Goal: Information Seeking & Learning: Find specific fact

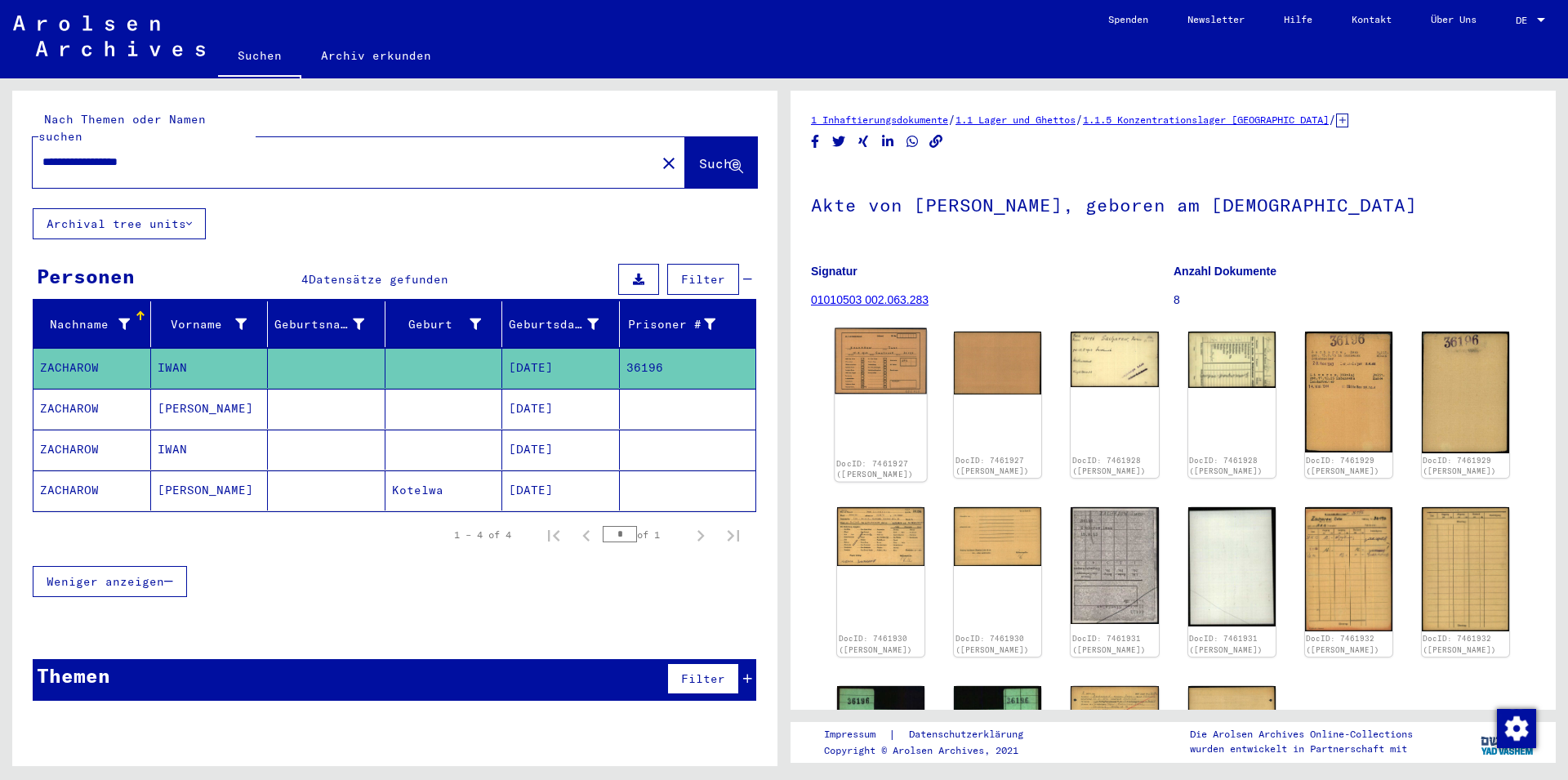
click at [897, 364] on img at bounding box center [880, 362] width 92 height 66
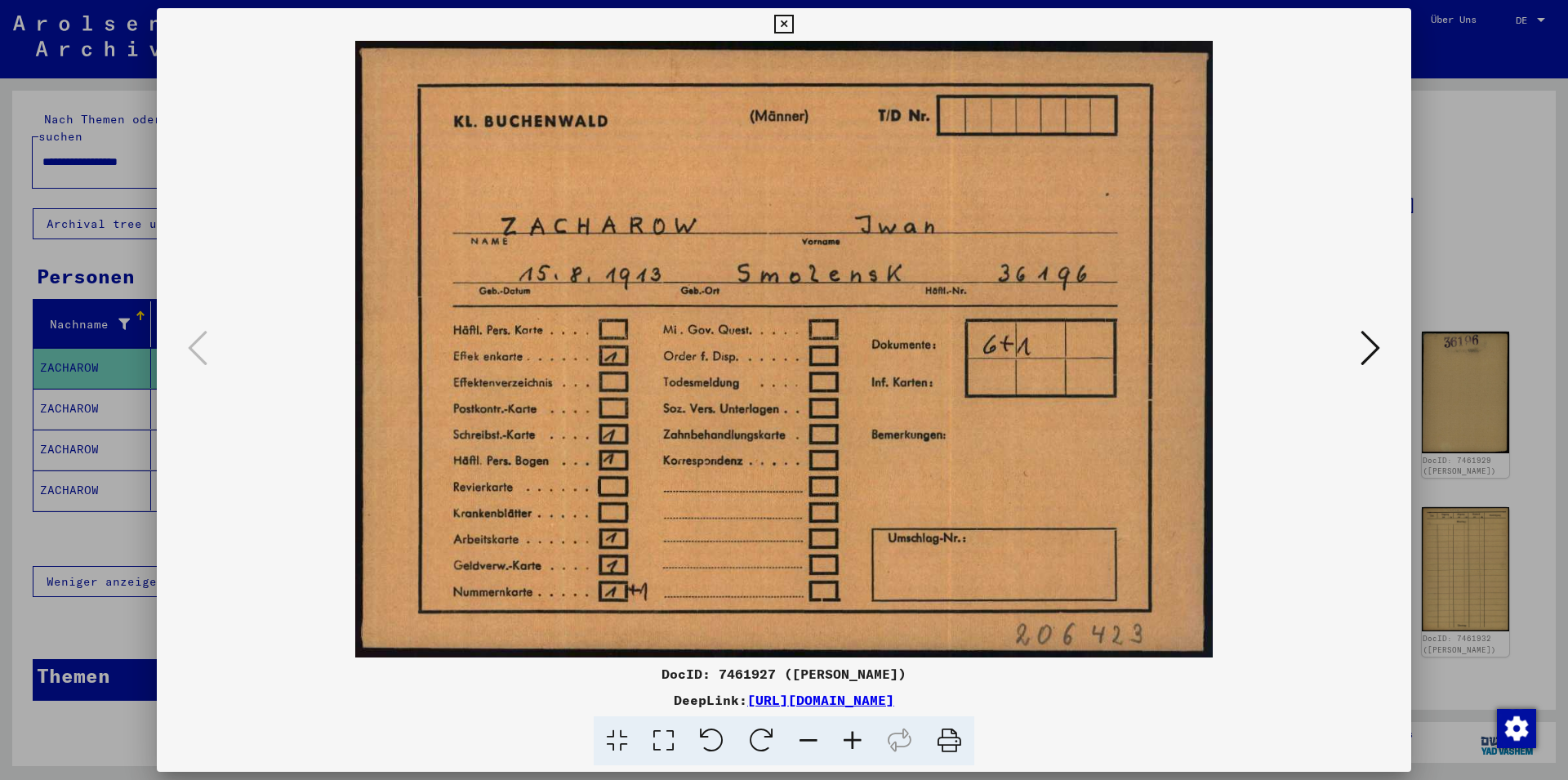
drag, startPoint x: 1116, startPoint y: 702, endPoint x: 583, endPoint y: 706, distance: 533.0
click at [583, 706] on div "DeepLink: [URL][DOMAIN_NAME]" at bounding box center [784, 699] width 1255 height 20
copy link "[URL][DOMAIN_NAME]"
drag, startPoint x: 1407, startPoint y: 22, endPoint x: 1391, endPoint y: 35, distance: 20.6
click at [793, 22] on icon at bounding box center [784, 24] width 19 height 20
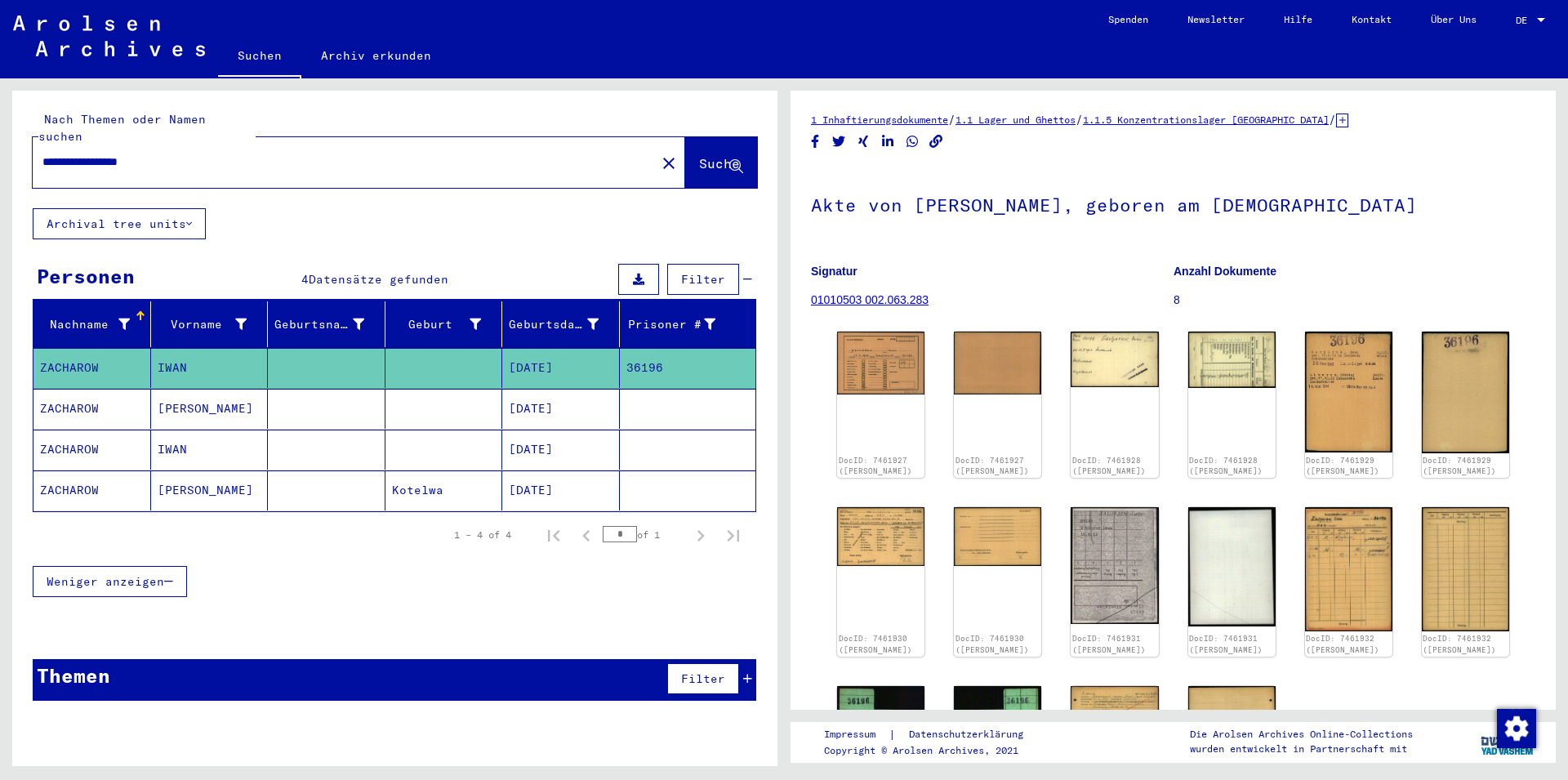
click at [558, 154] on input "**********" at bounding box center [345, 162] width 604 height 17
click at [557, 154] on input "**********" at bounding box center [345, 162] width 604 height 17
type input "**********"
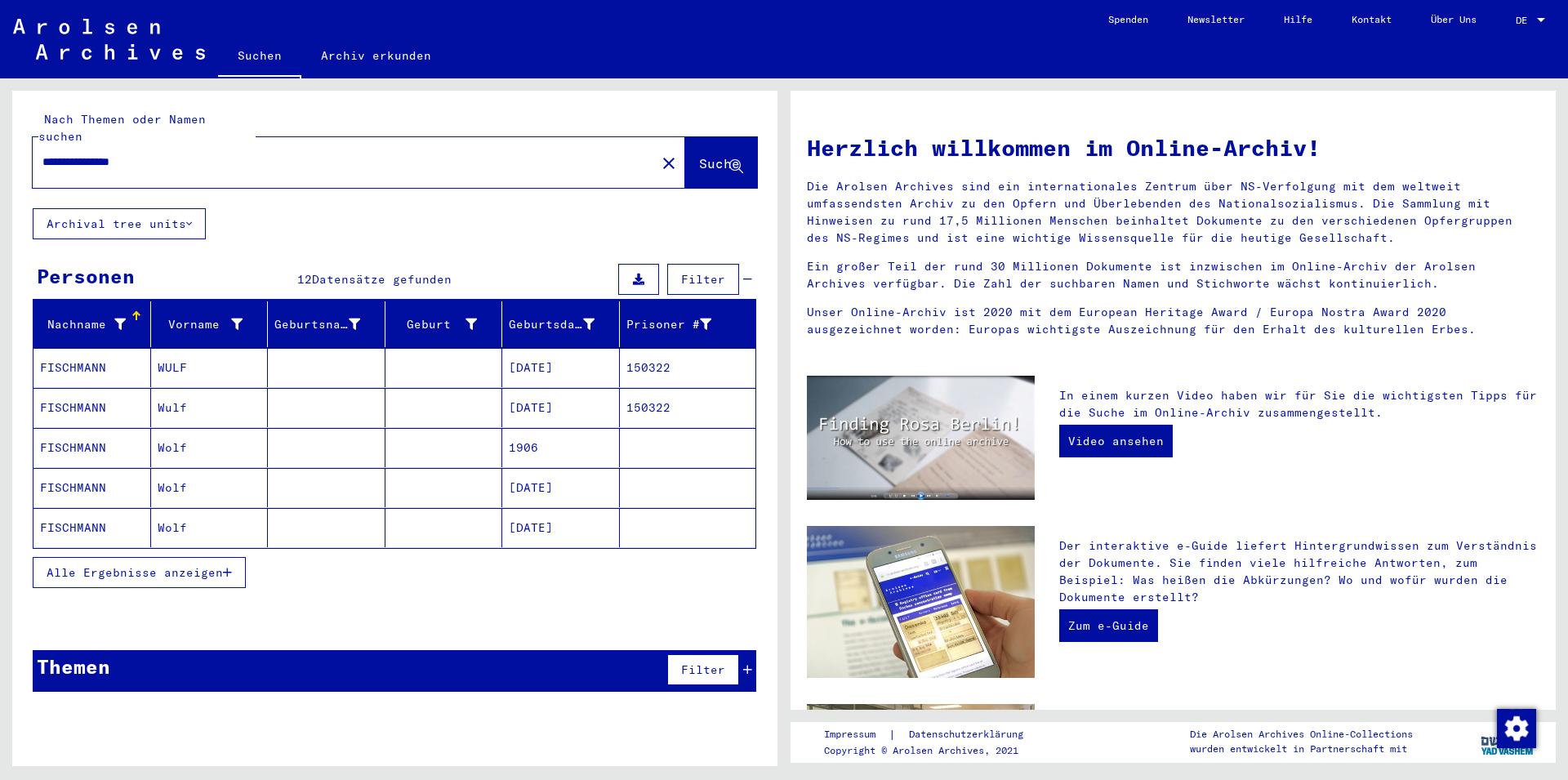
click at [569, 349] on mat-cell "[DATE]" at bounding box center [561, 367] width 118 height 39
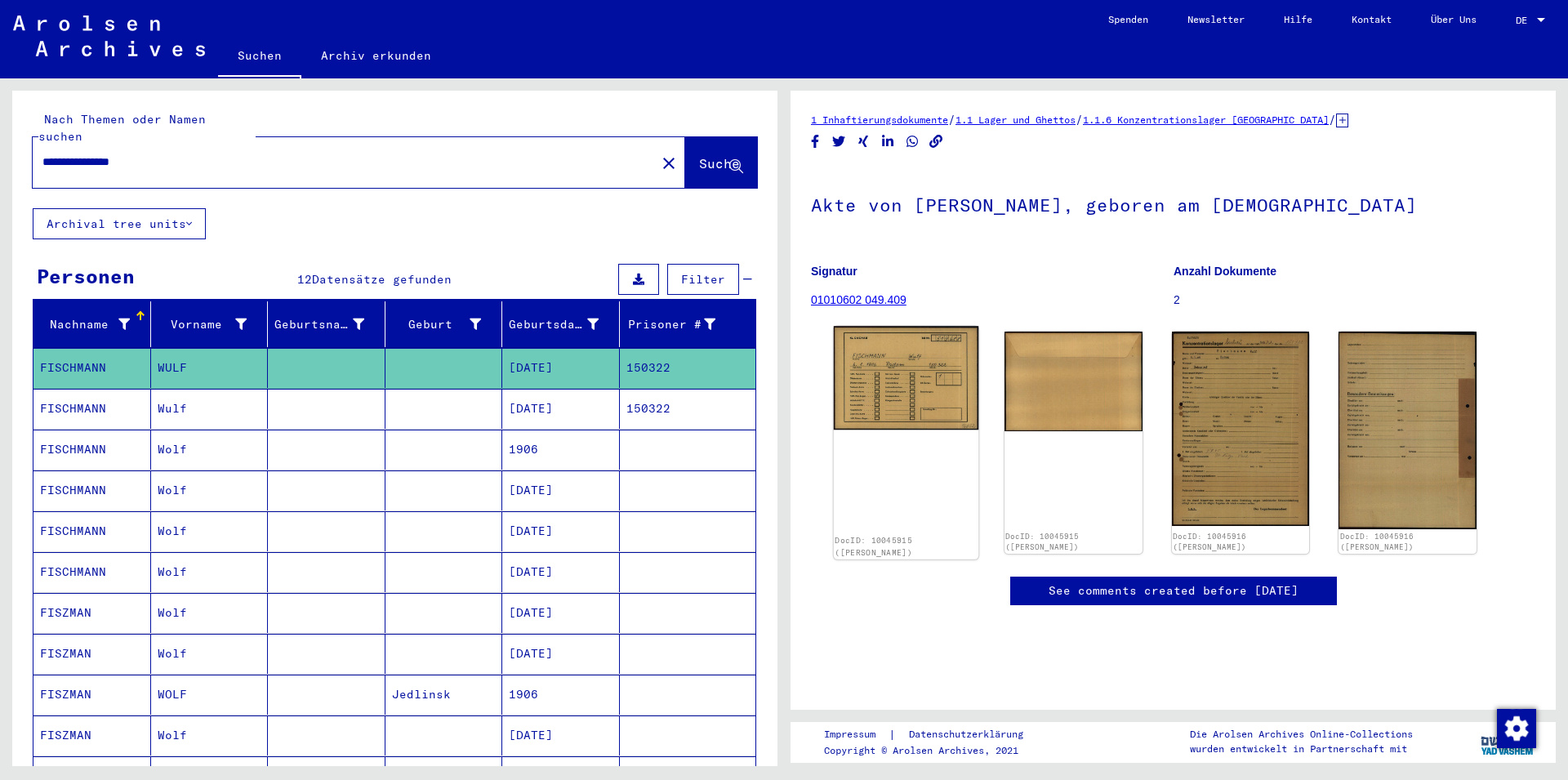
click at [887, 362] on img at bounding box center [905, 377] width 144 height 103
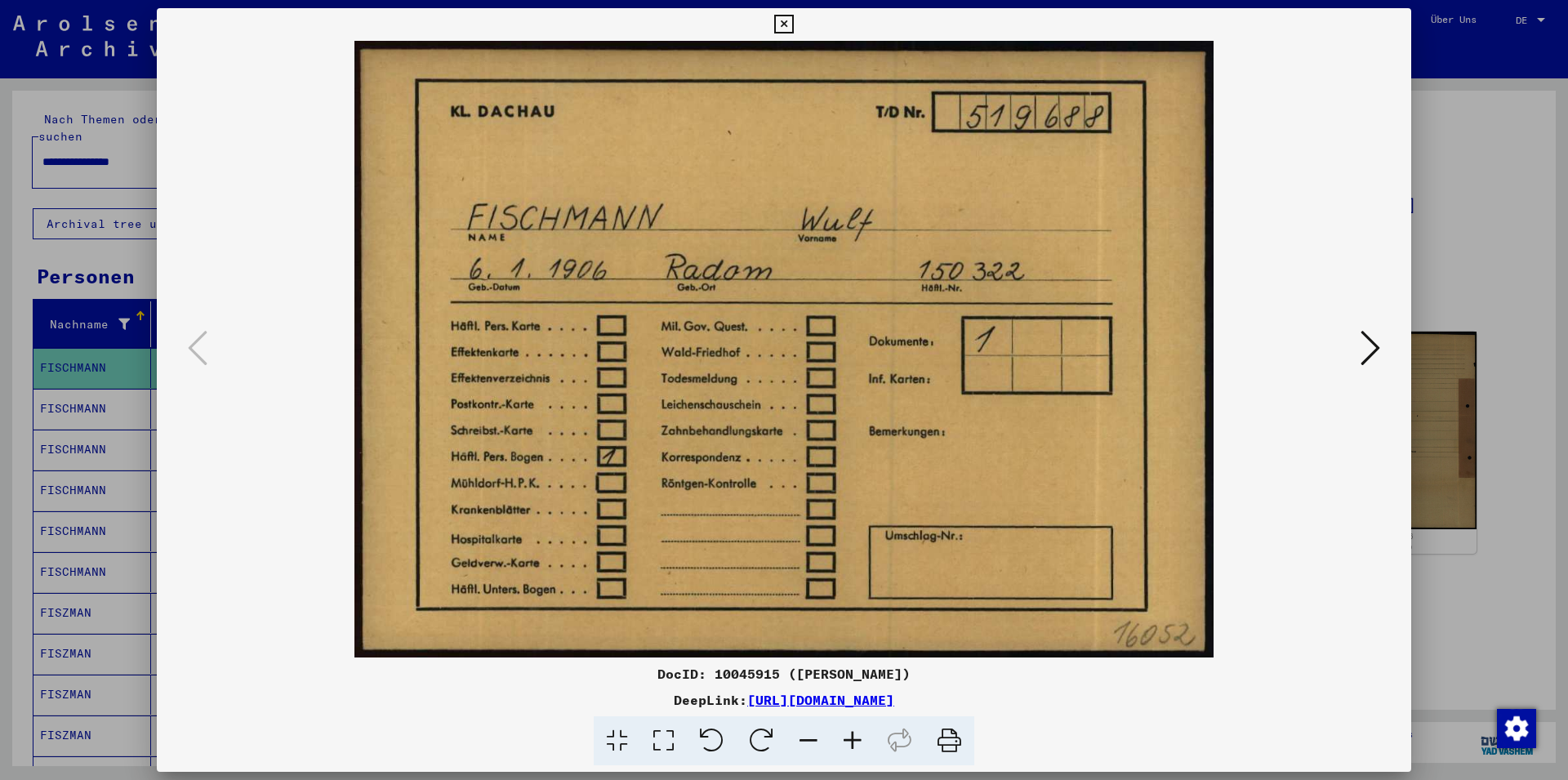
click at [46, 207] on div at bounding box center [784, 390] width 1568 height 780
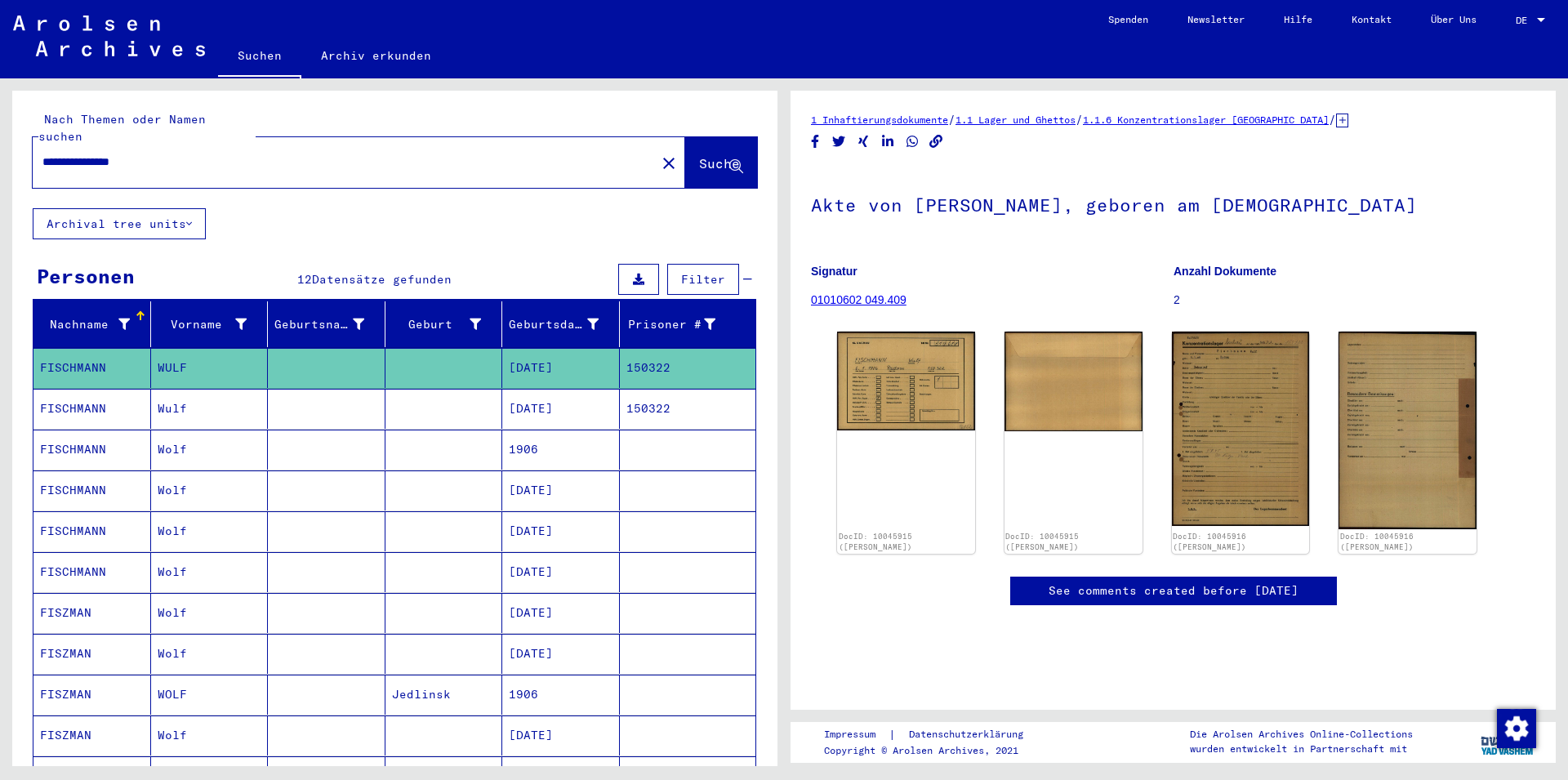
click at [453, 395] on mat-cell at bounding box center [444, 409] width 118 height 40
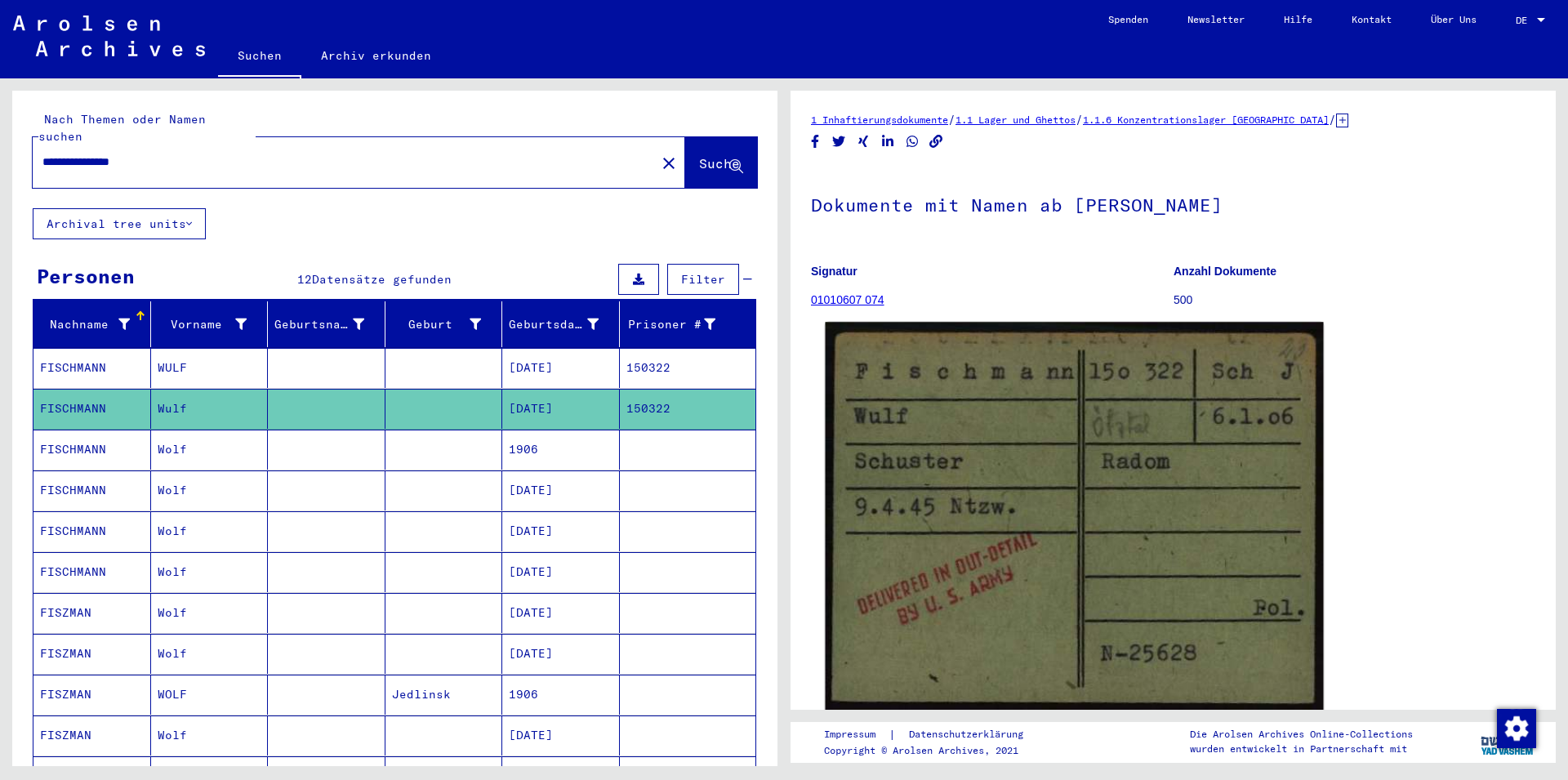
click at [1153, 500] on img at bounding box center [1073, 516] width 498 height 389
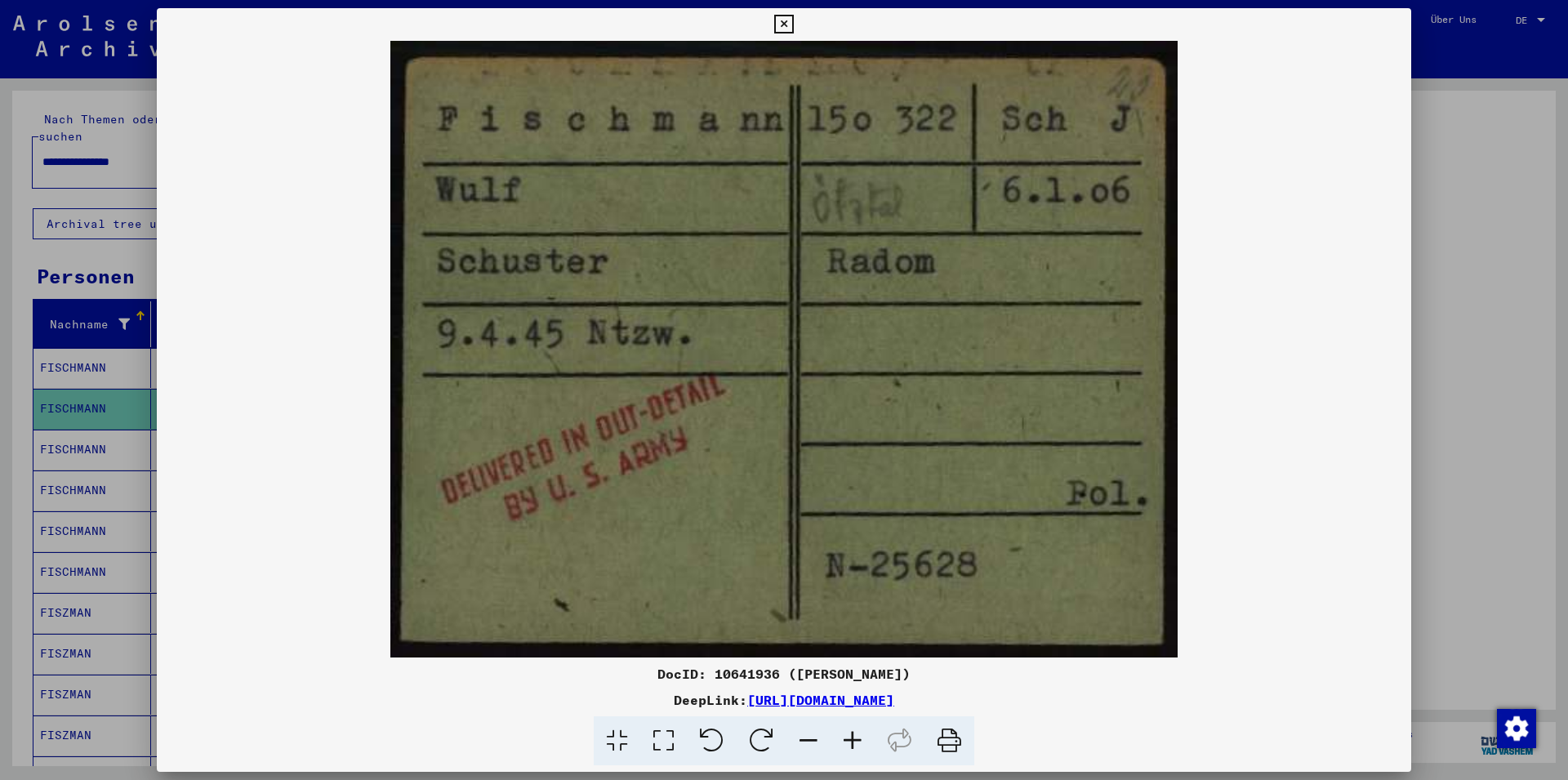
drag, startPoint x: 1550, startPoint y: 427, endPoint x: 1541, endPoint y: 427, distance: 9.0
click at [1547, 427] on div at bounding box center [784, 390] width 1568 height 780
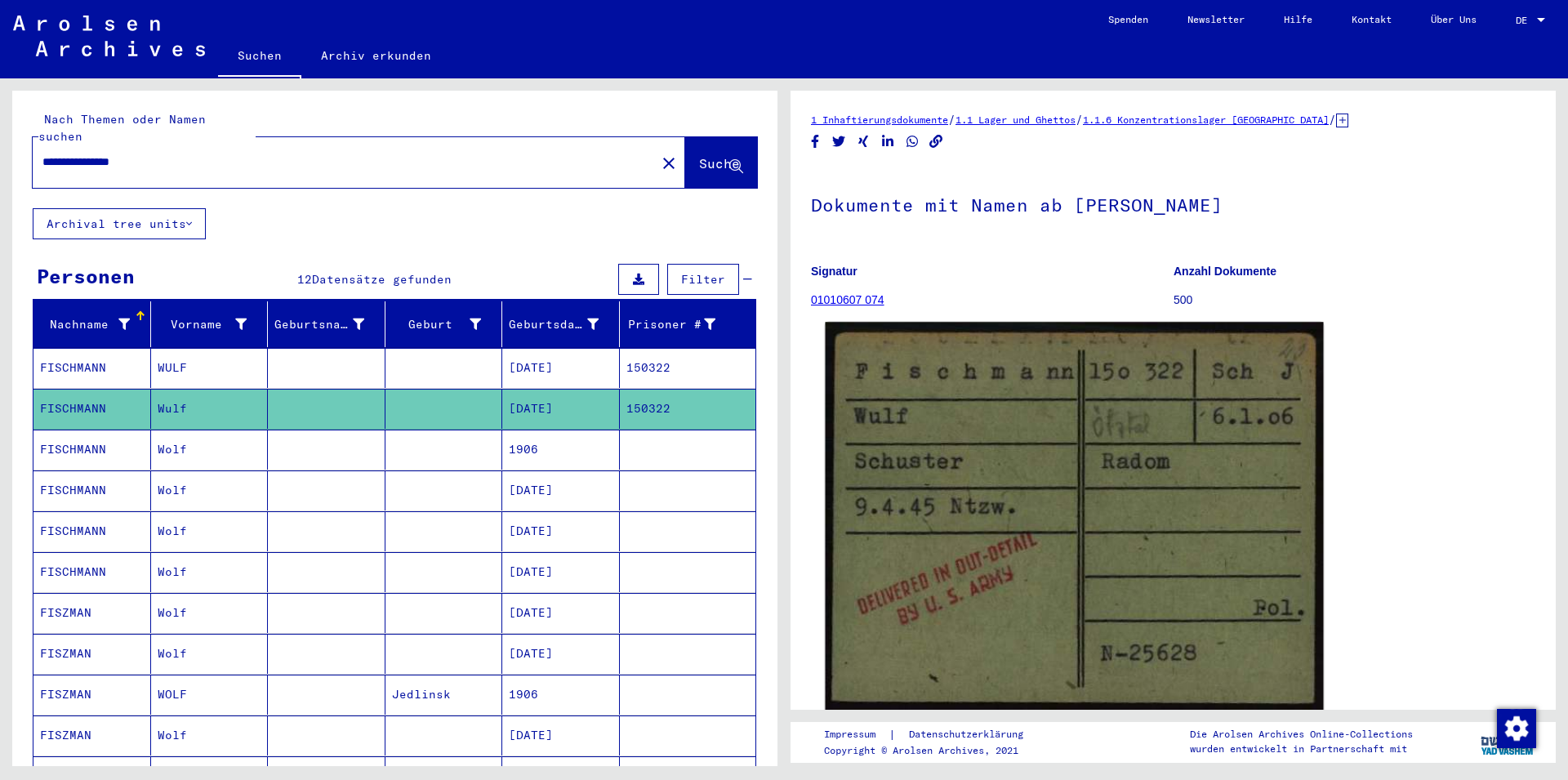
click at [1269, 550] on img at bounding box center [1073, 516] width 498 height 389
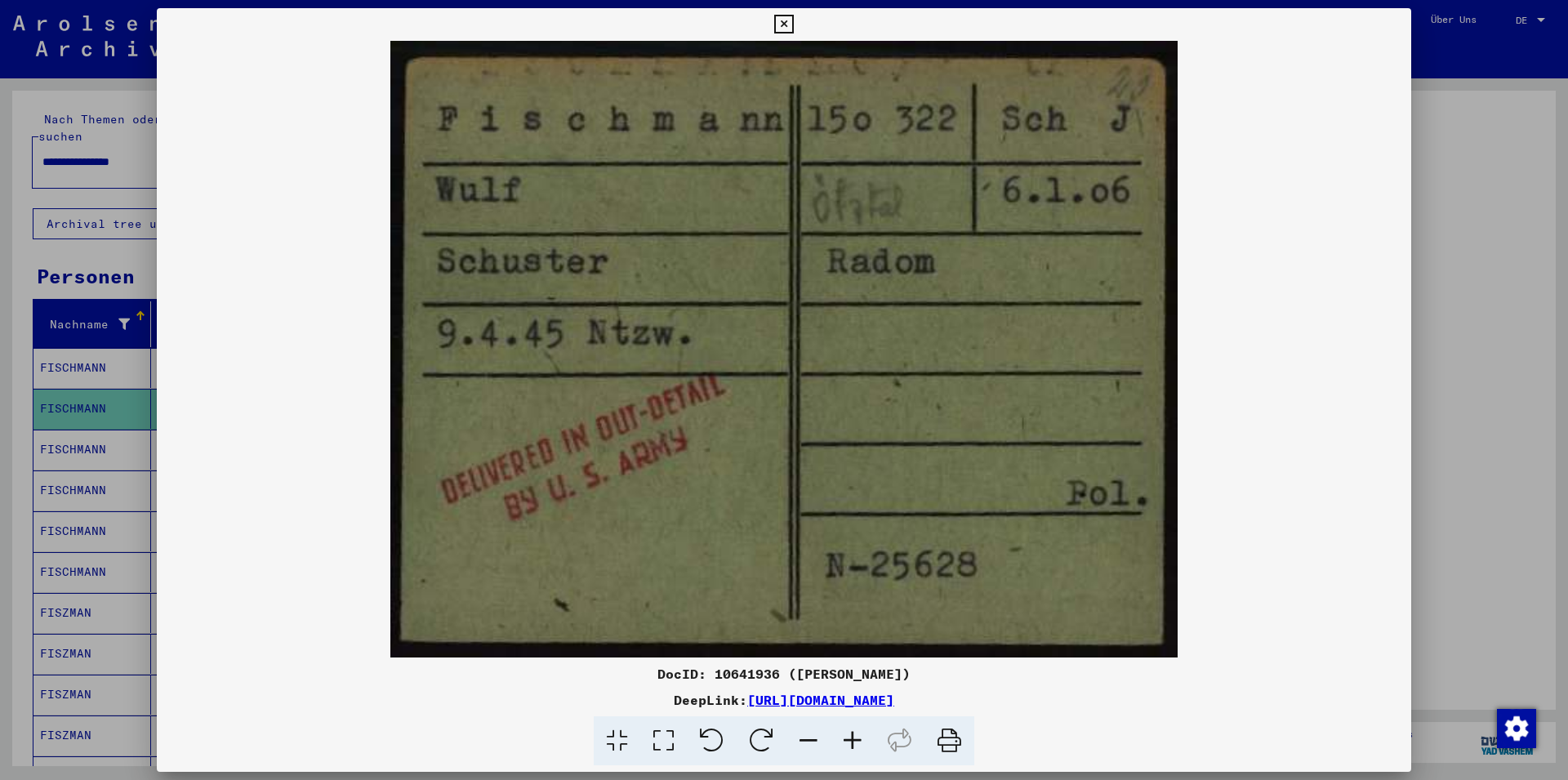
click at [944, 749] on icon at bounding box center [949, 741] width 49 height 49
click at [1455, 536] on div at bounding box center [784, 390] width 1568 height 780
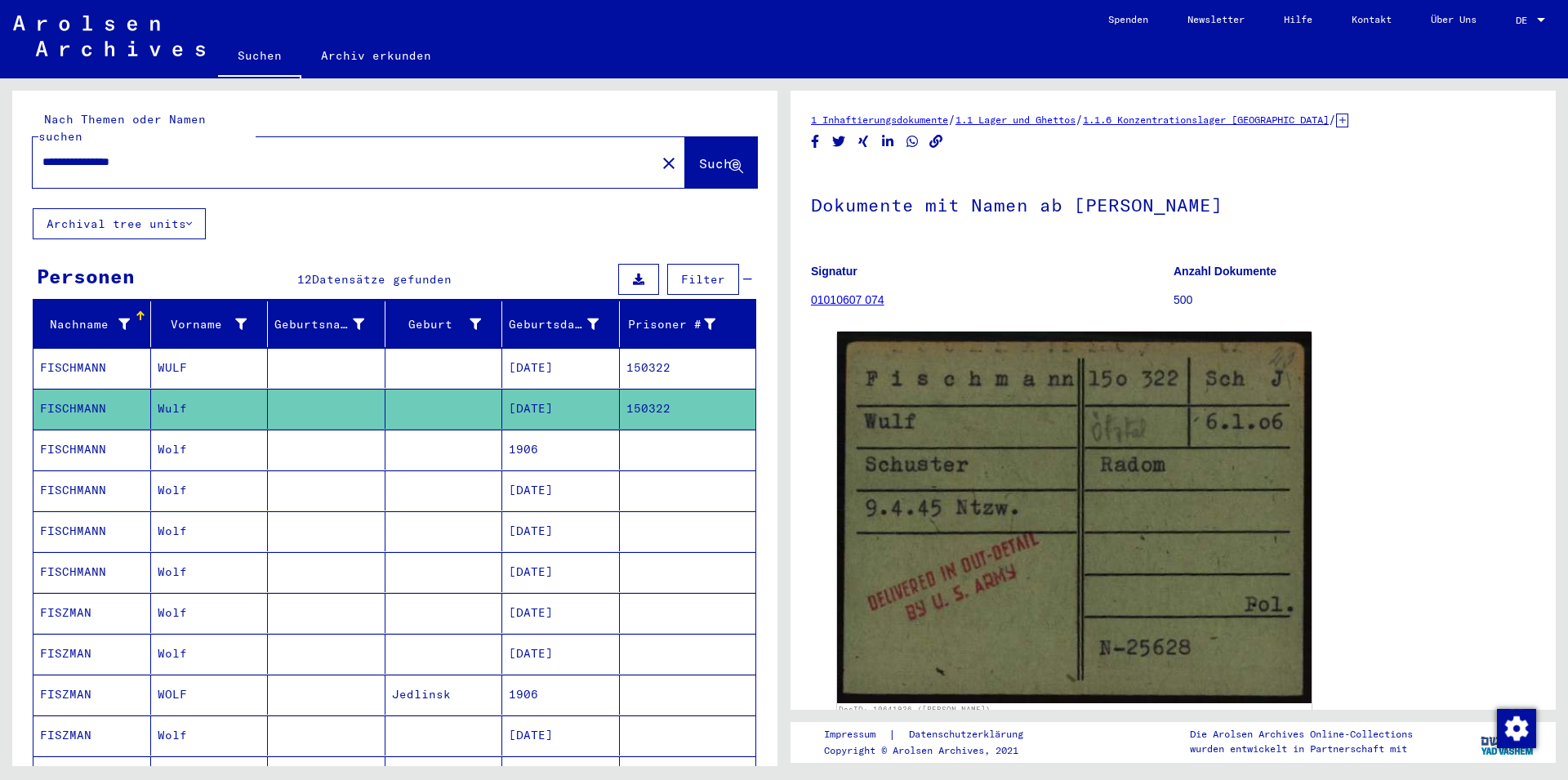
click at [393, 431] on mat-cell at bounding box center [444, 450] width 118 height 40
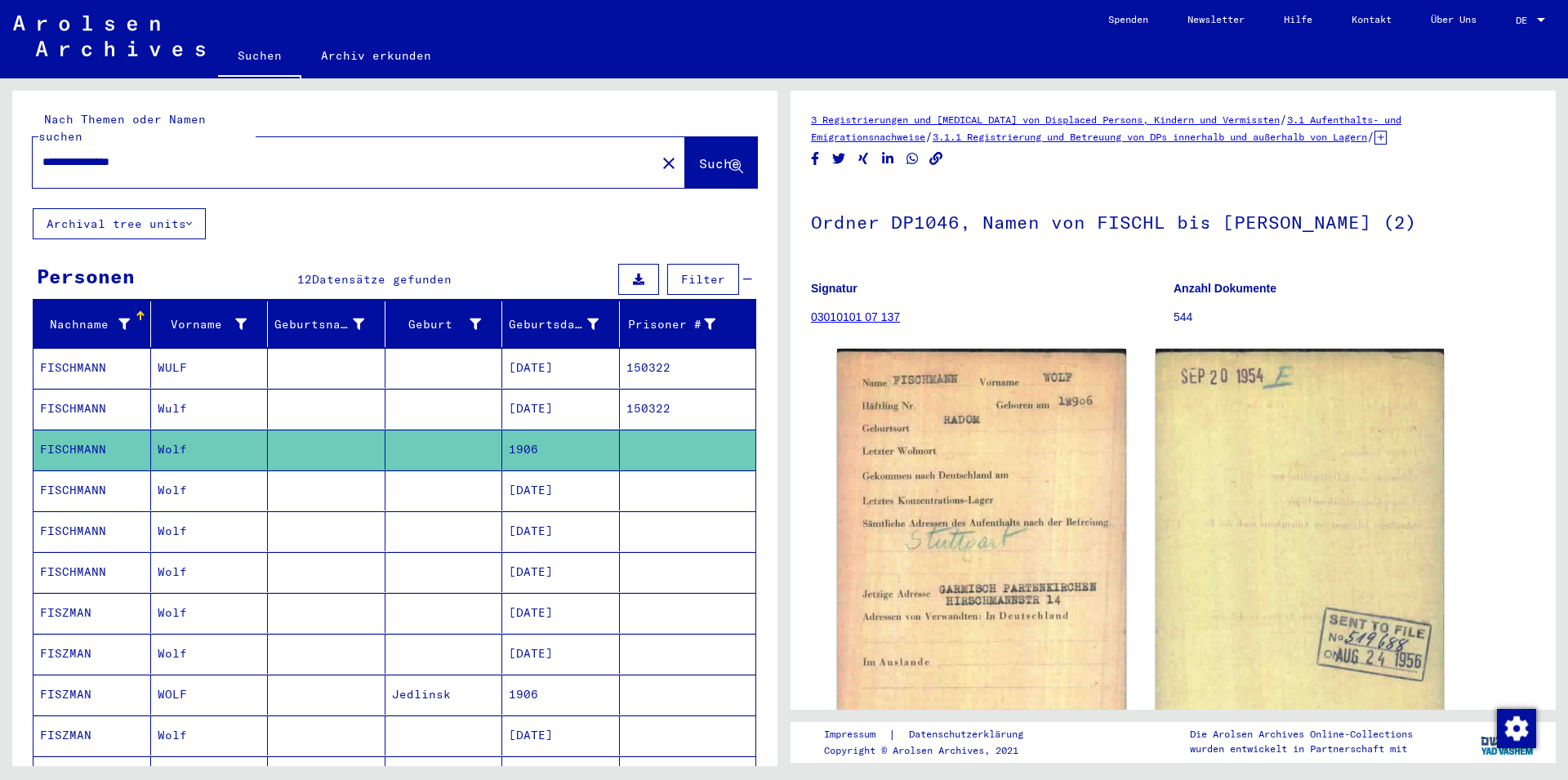
drag, startPoint x: 383, startPoint y: 395, endPoint x: 385, endPoint y: 418, distance: 23.1
click at [385, 395] on mat-cell at bounding box center [444, 409] width 118 height 40
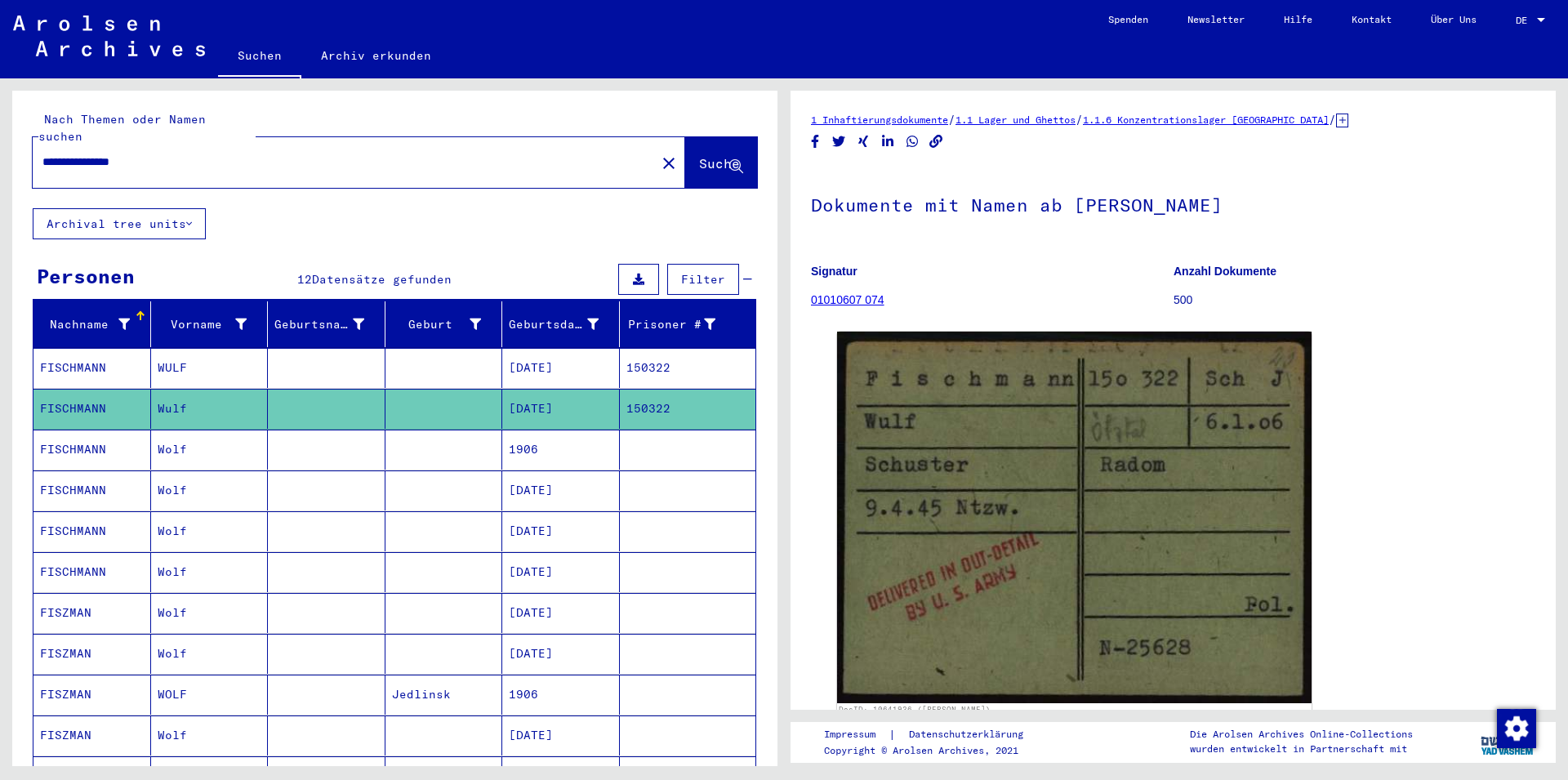
click at [392, 452] on mat-cell at bounding box center [444, 450] width 118 height 40
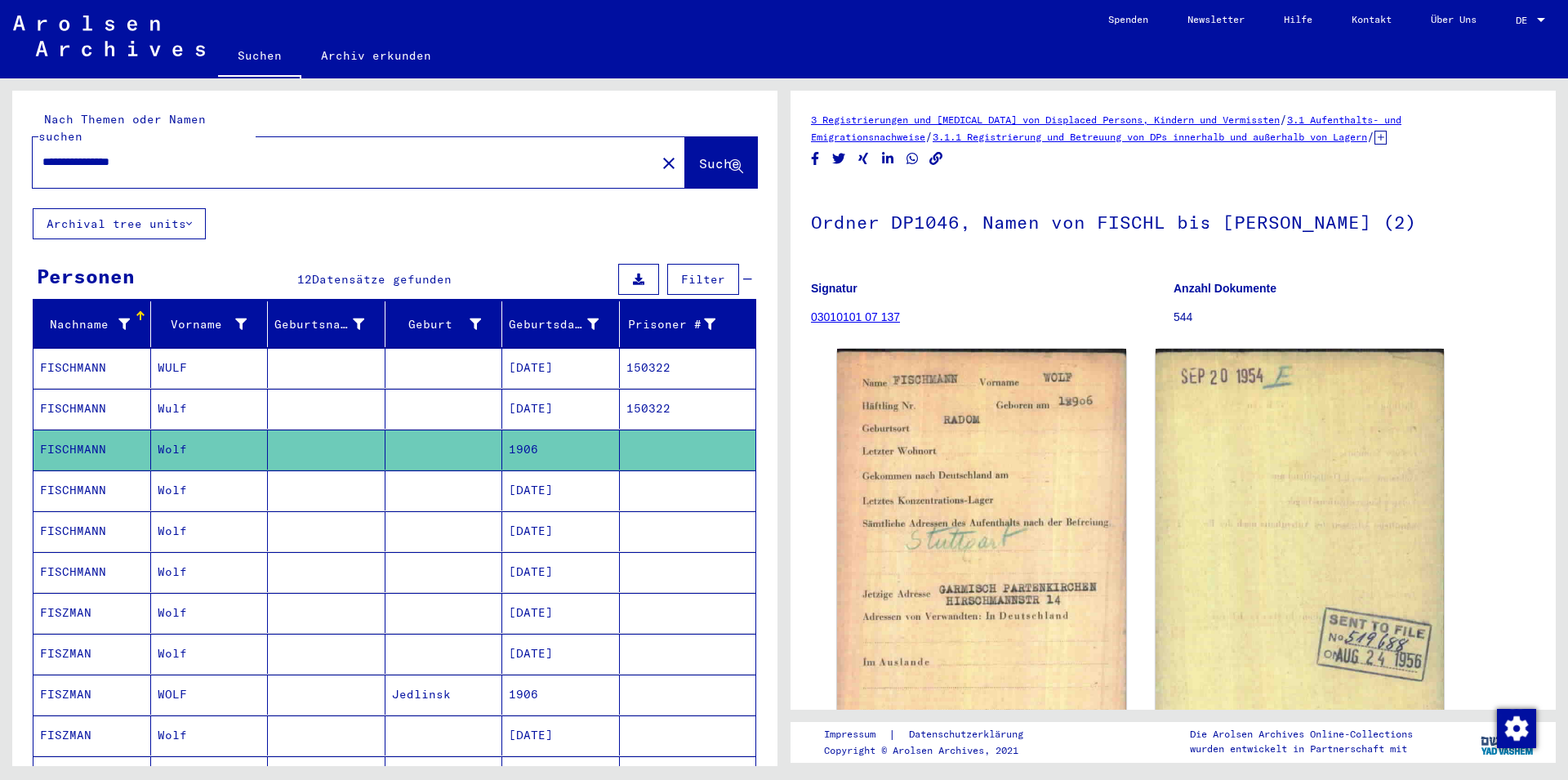
click at [396, 471] on mat-cell at bounding box center [444, 491] width 118 height 40
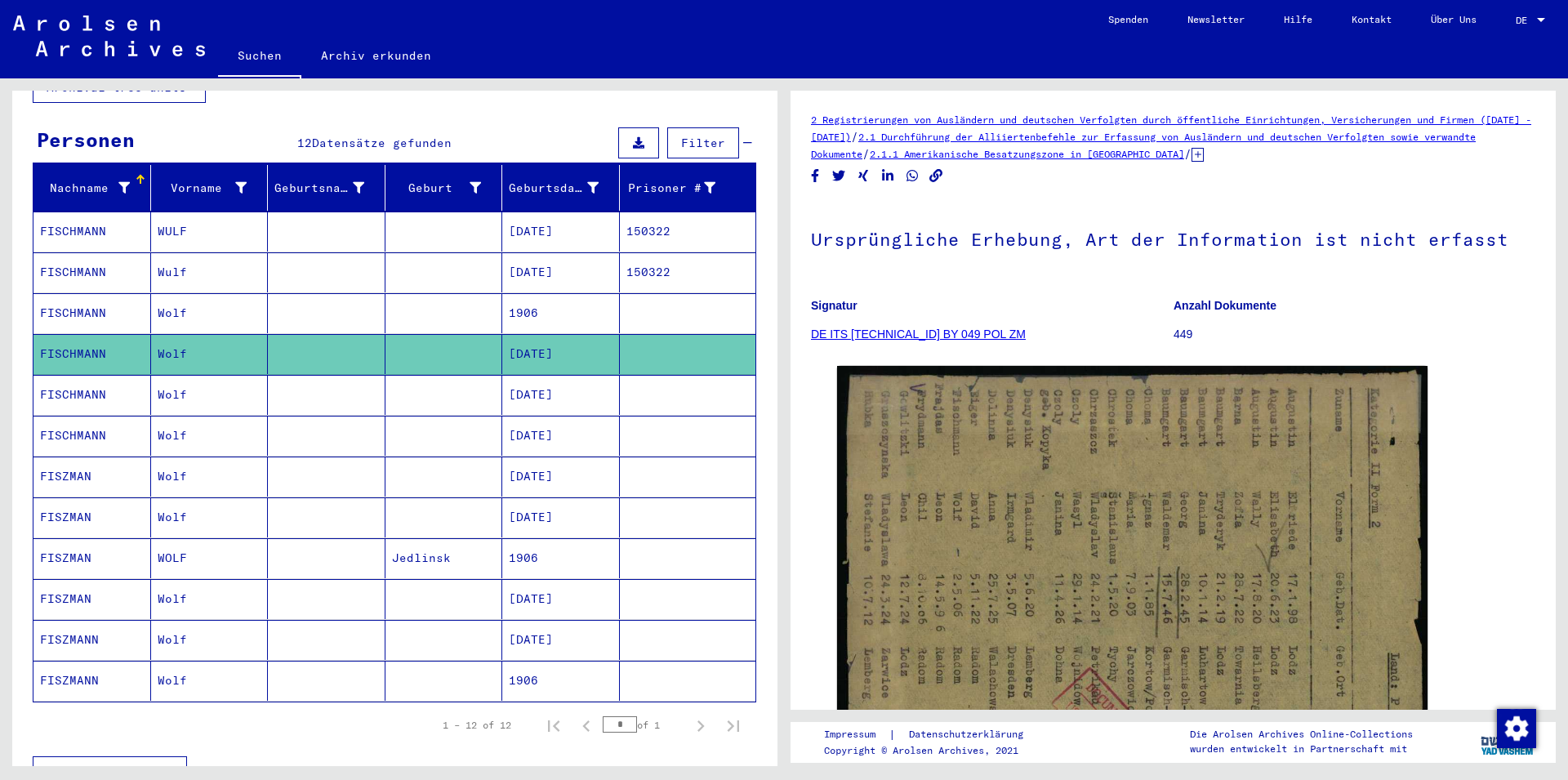
scroll to position [176, 0]
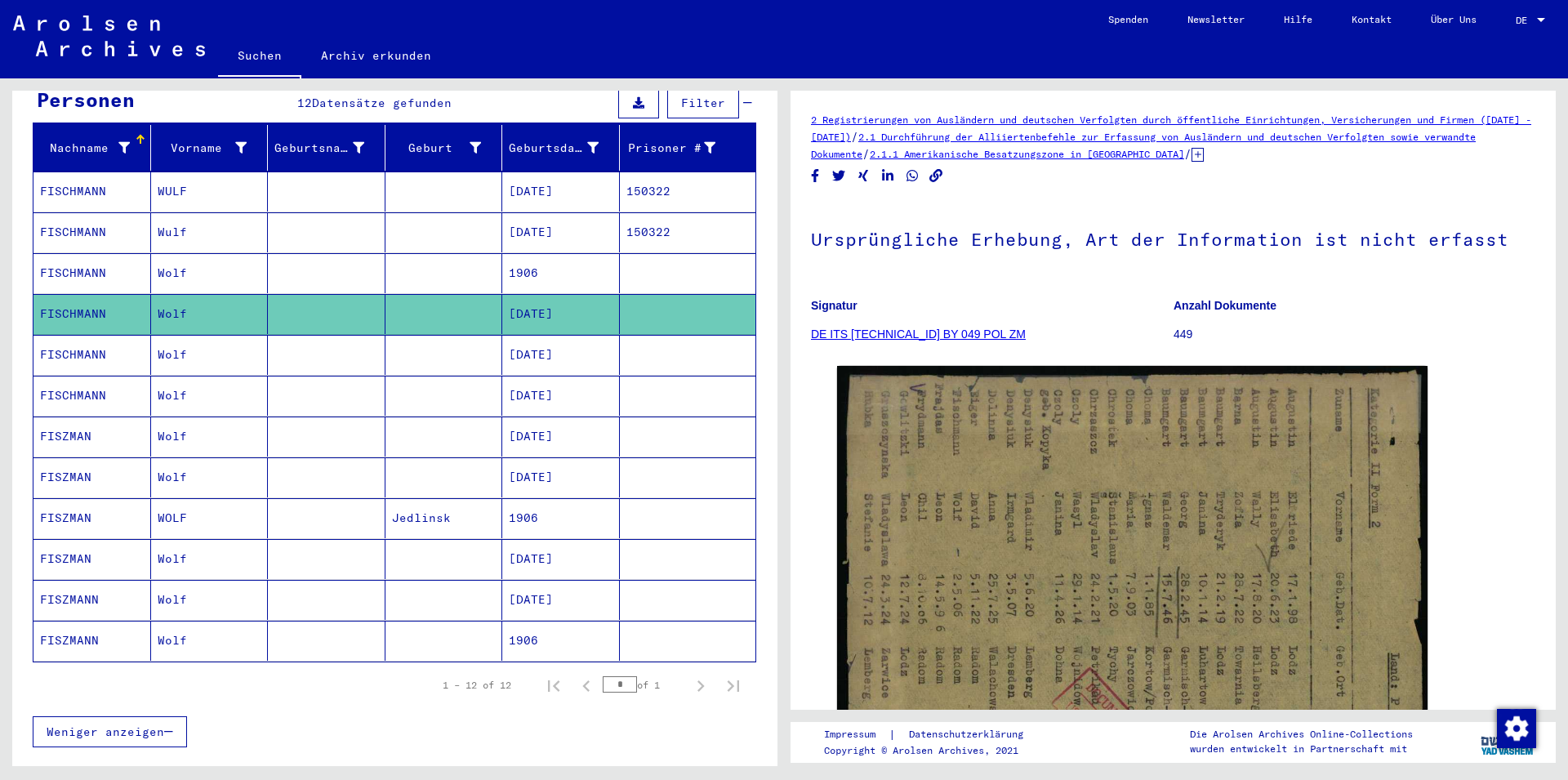
click at [426, 346] on mat-cell at bounding box center [444, 355] width 118 height 40
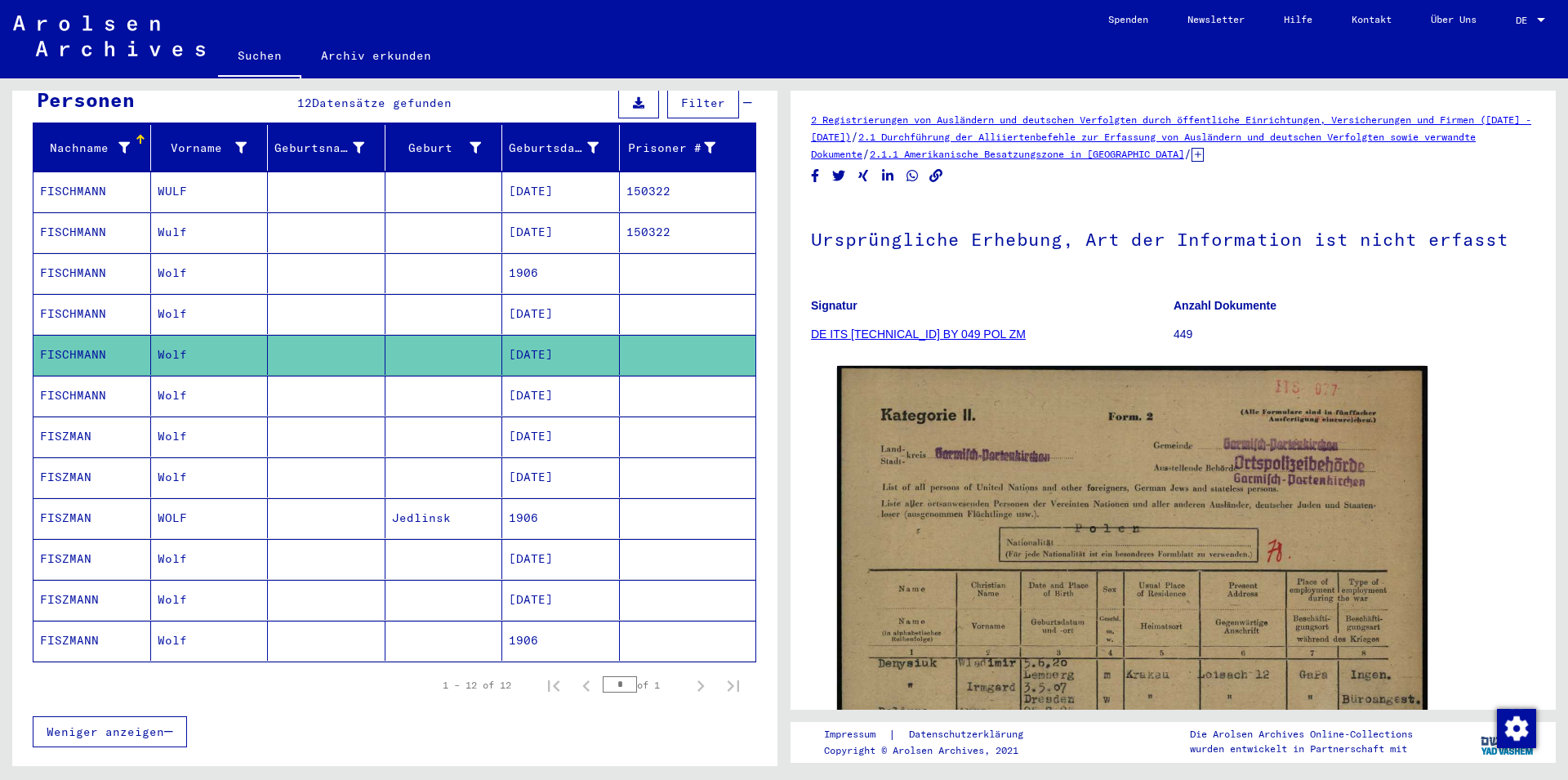
click at [437, 386] on mat-cell at bounding box center [444, 396] width 118 height 40
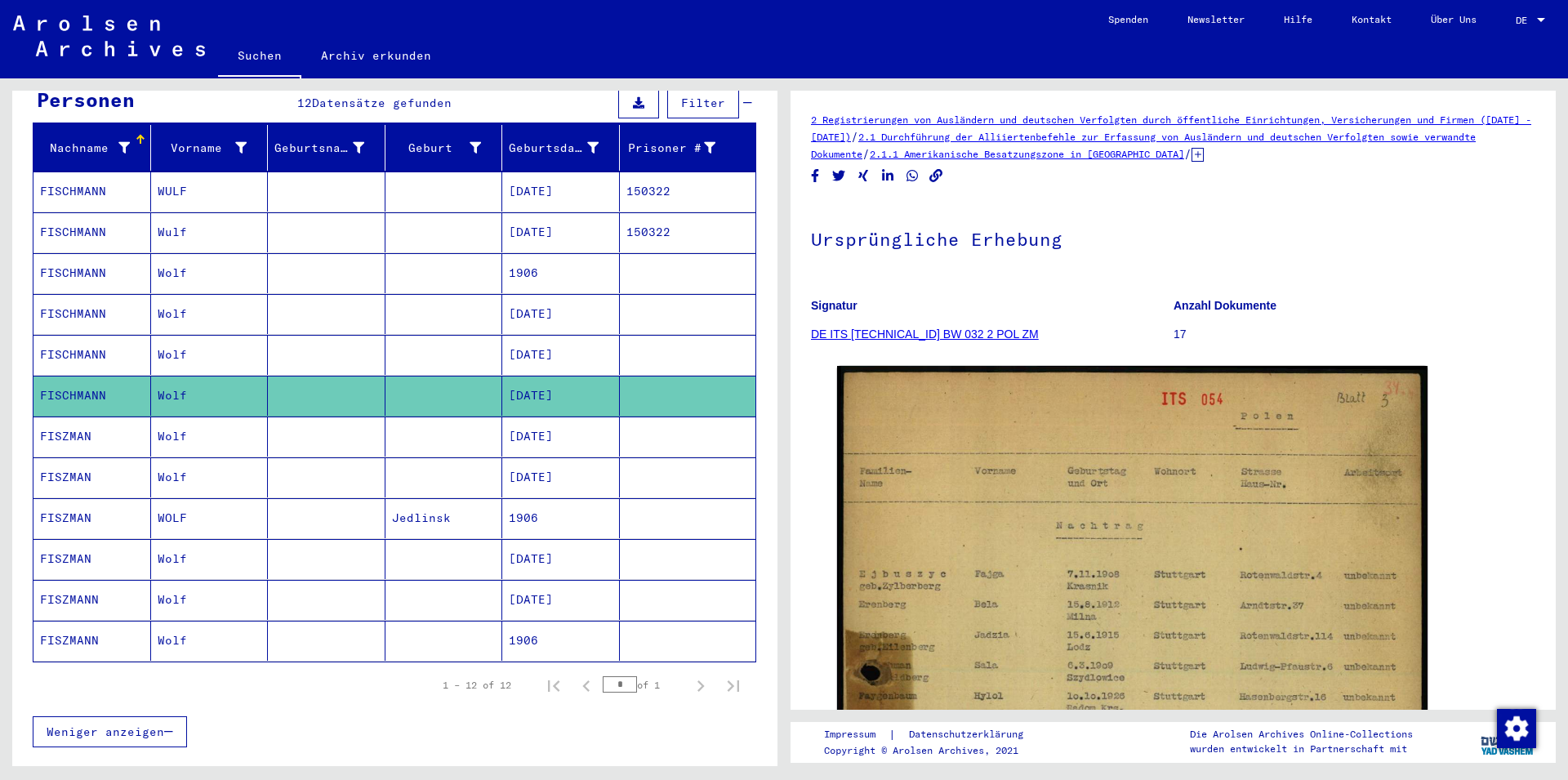
scroll to position [262, 0]
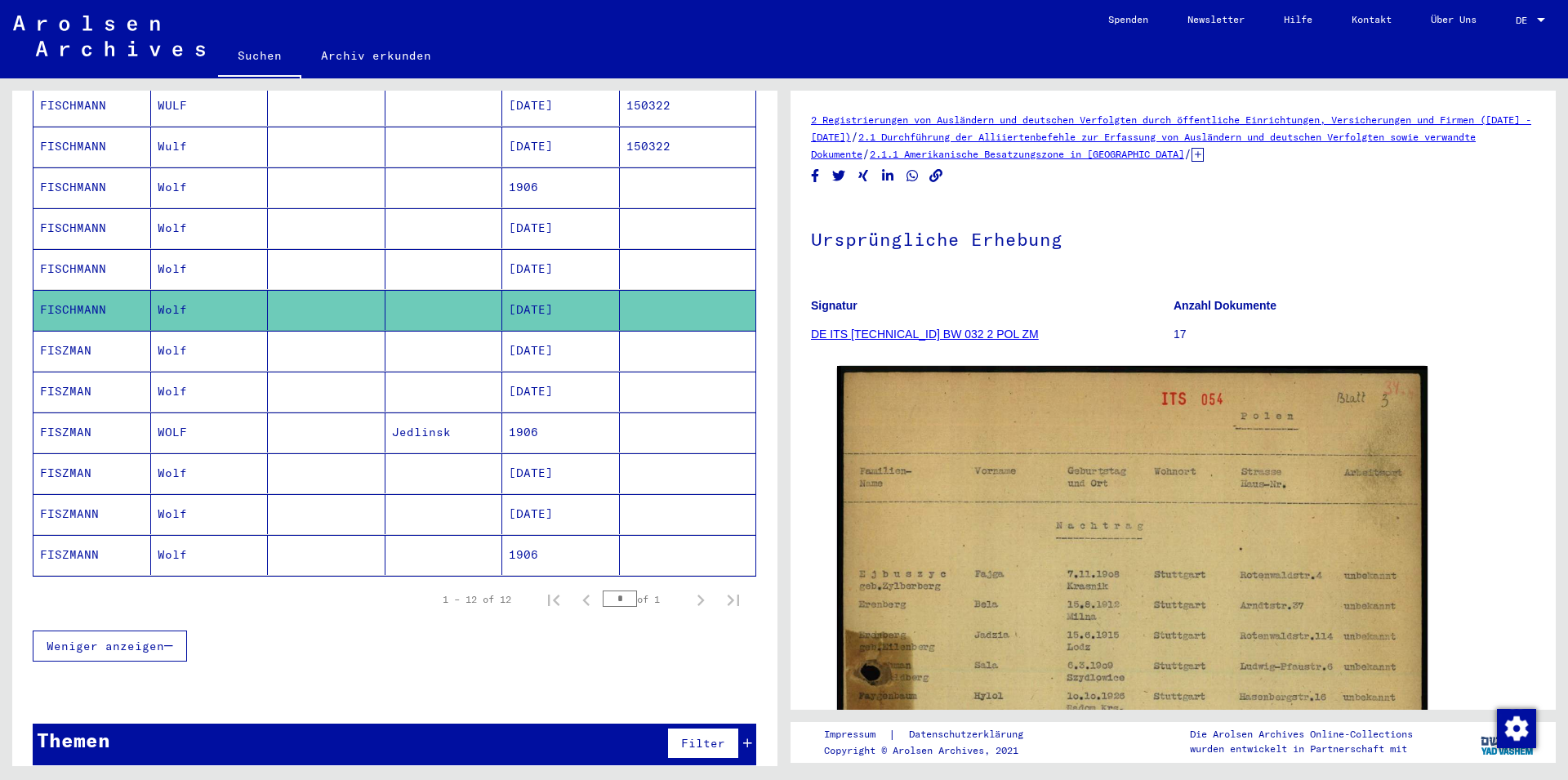
click at [431, 330] on mat-cell at bounding box center [444, 350] width 118 height 40
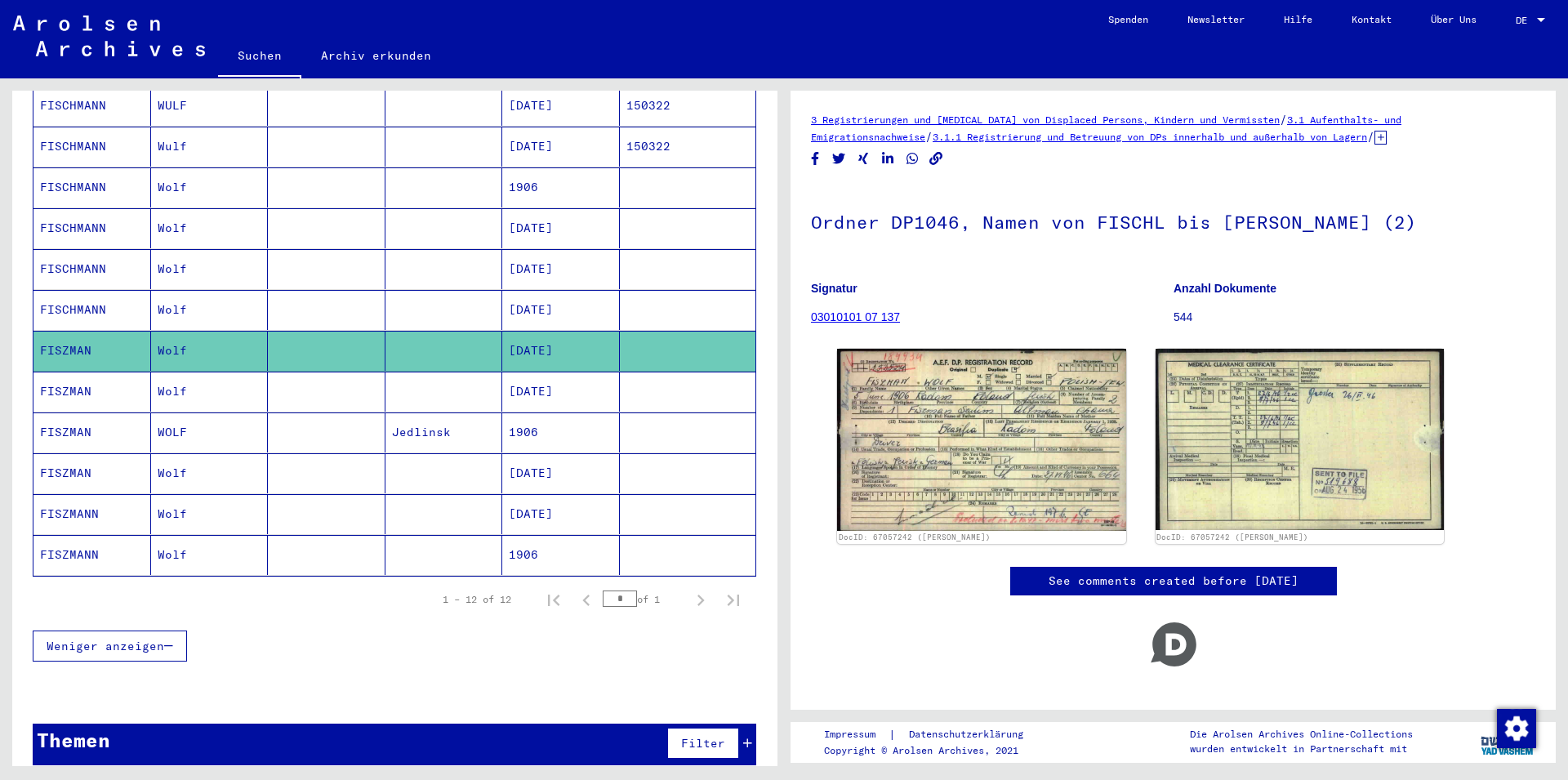
click at [443, 377] on mat-cell at bounding box center [444, 391] width 118 height 40
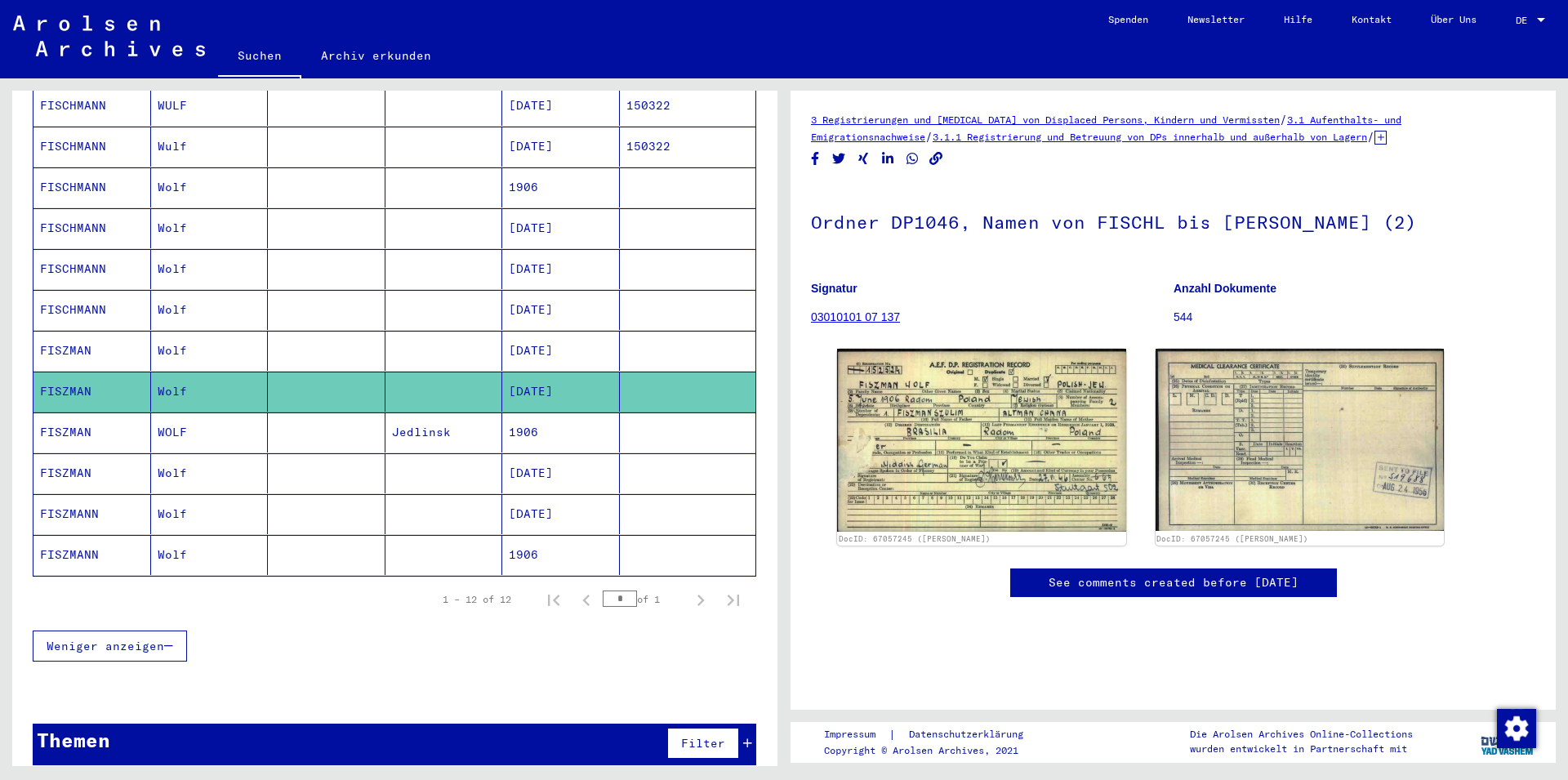
click at [447, 418] on mat-cell "Jedlinsk" at bounding box center [444, 432] width 118 height 40
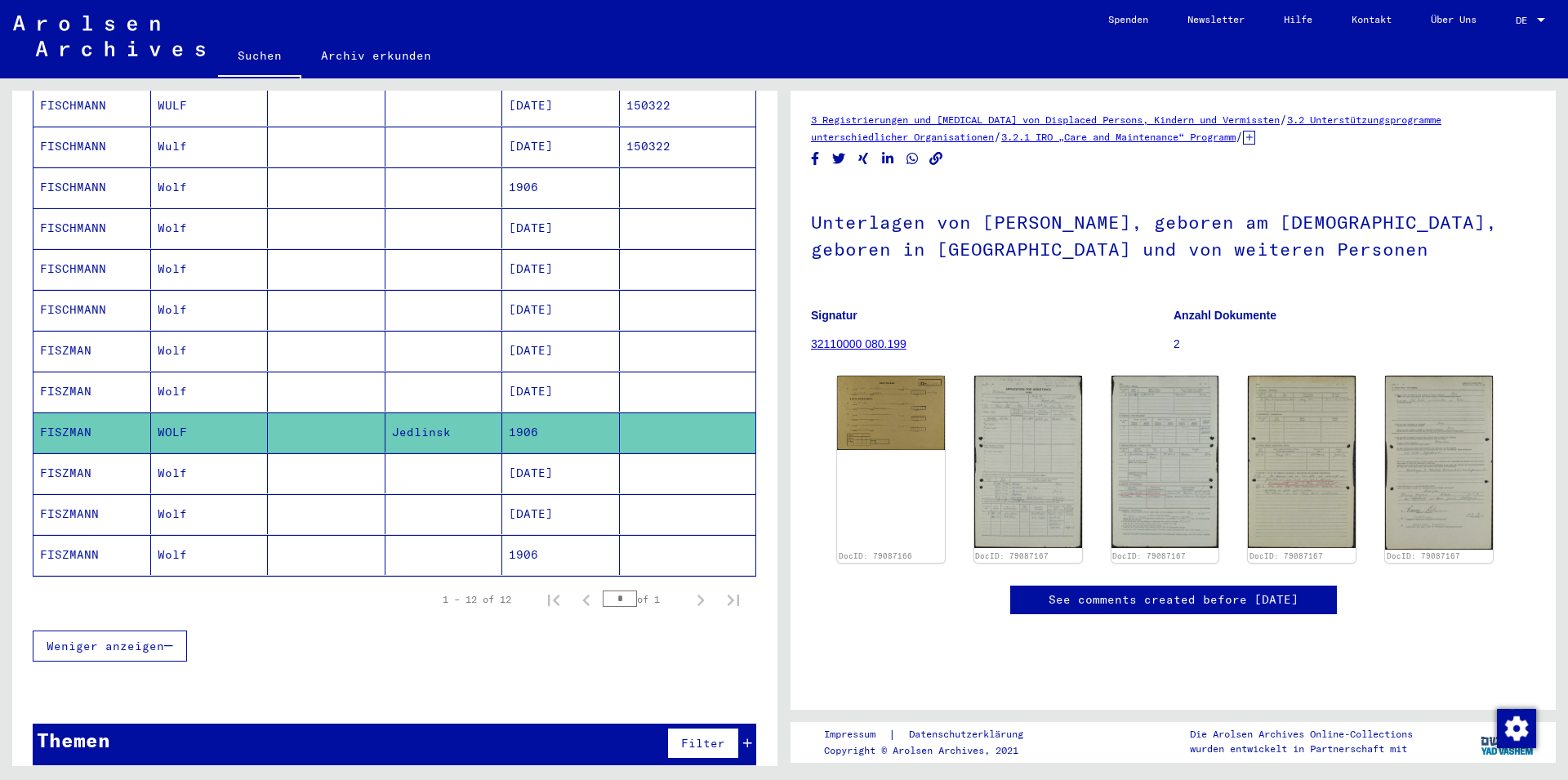
click at [459, 457] on mat-cell at bounding box center [444, 474] width 118 height 40
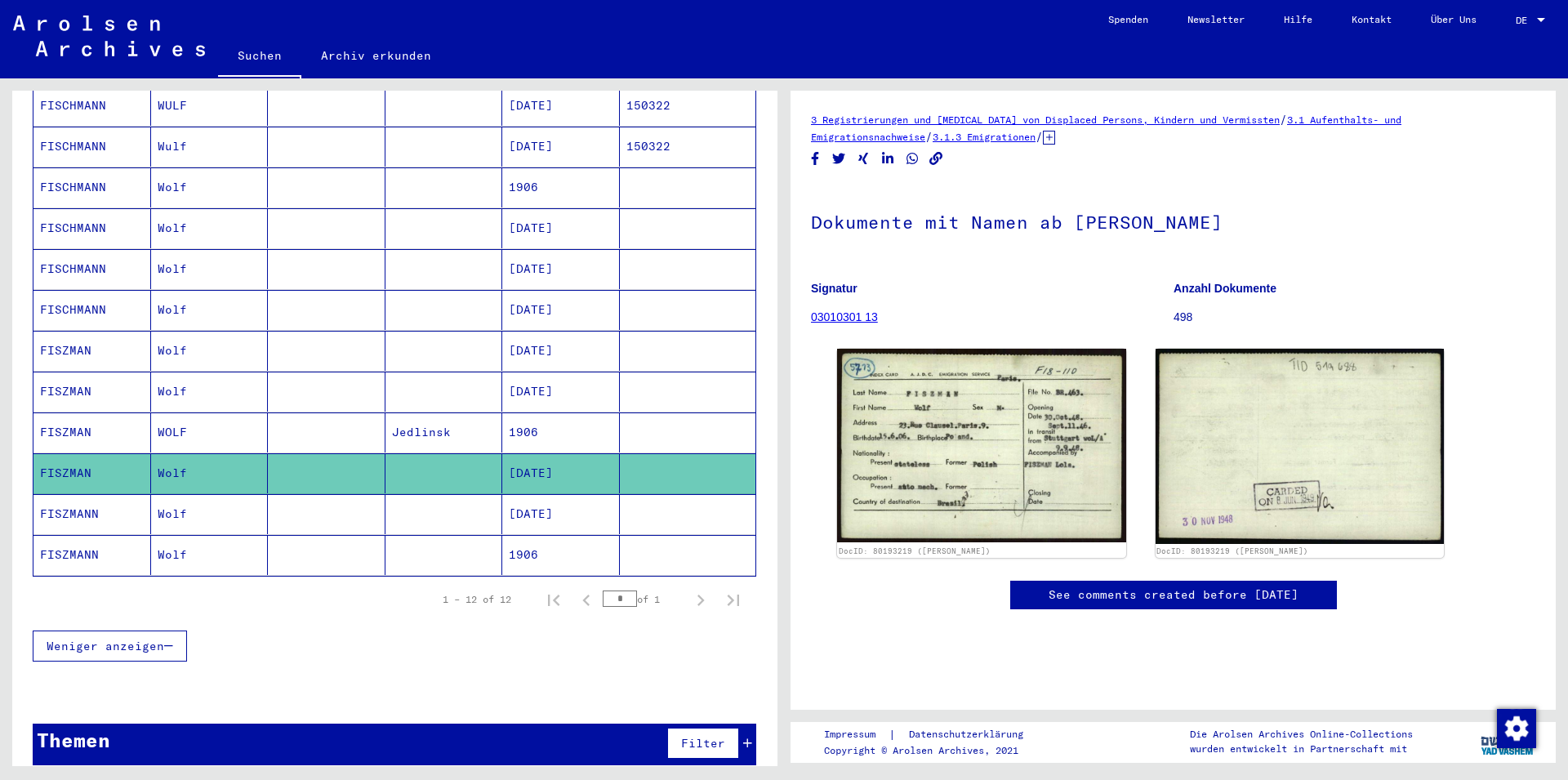
click at [471, 500] on mat-cell at bounding box center [444, 514] width 118 height 40
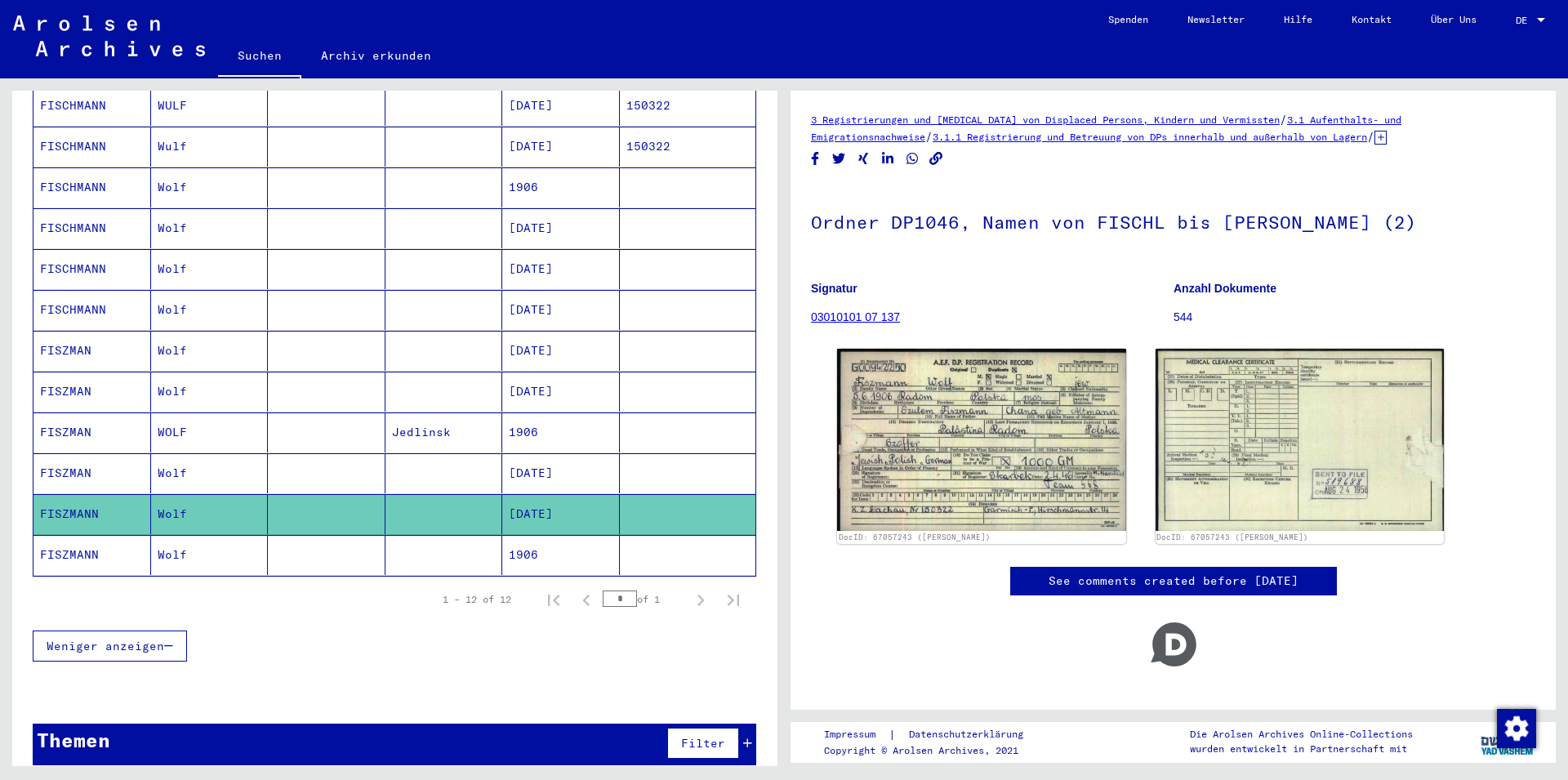
click at [465, 535] on mat-cell at bounding box center [444, 555] width 118 height 40
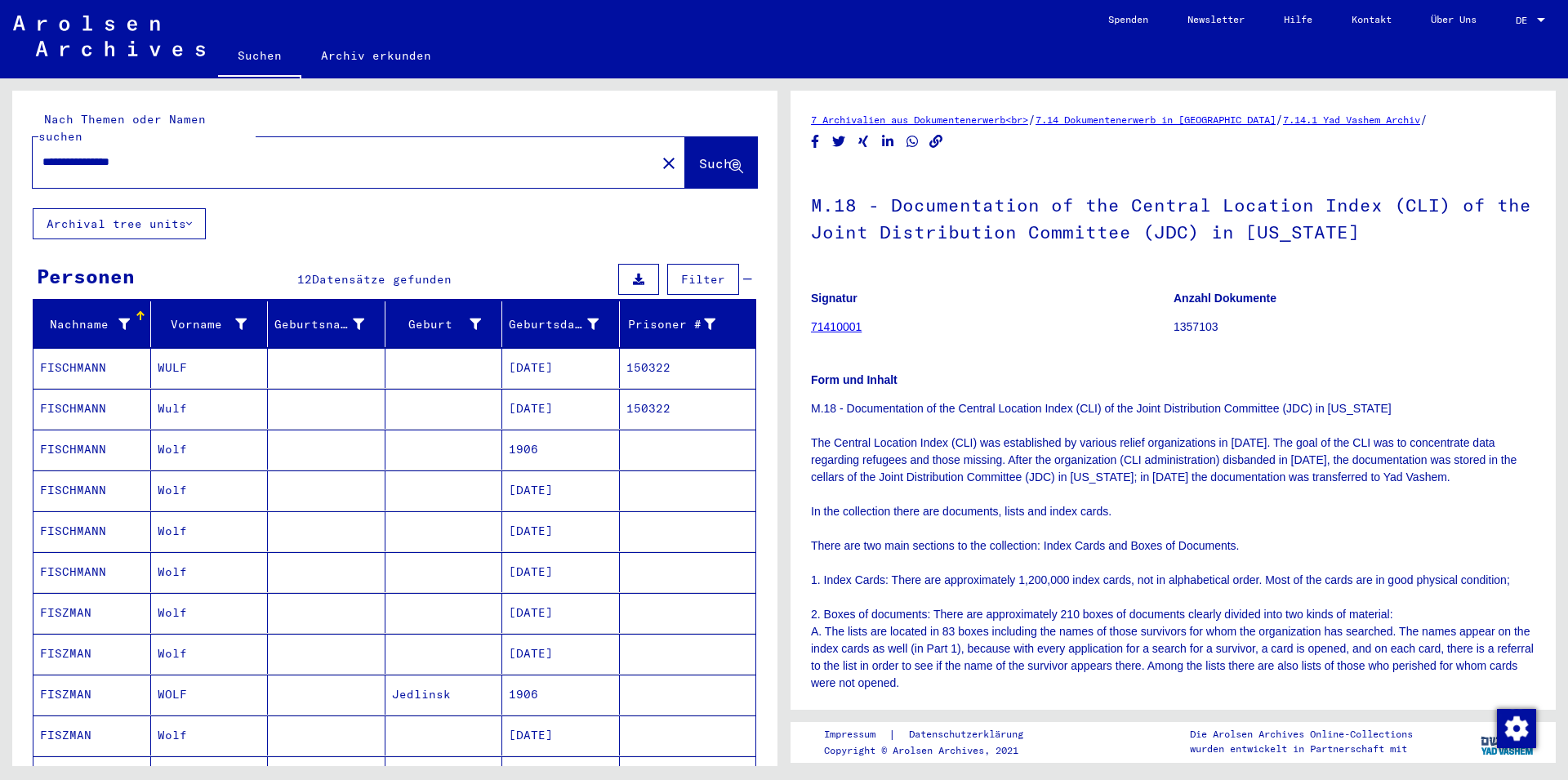
click at [538, 406] on mat-cell "[DATE]" at bounding box center [561, 409] width 118 height 40
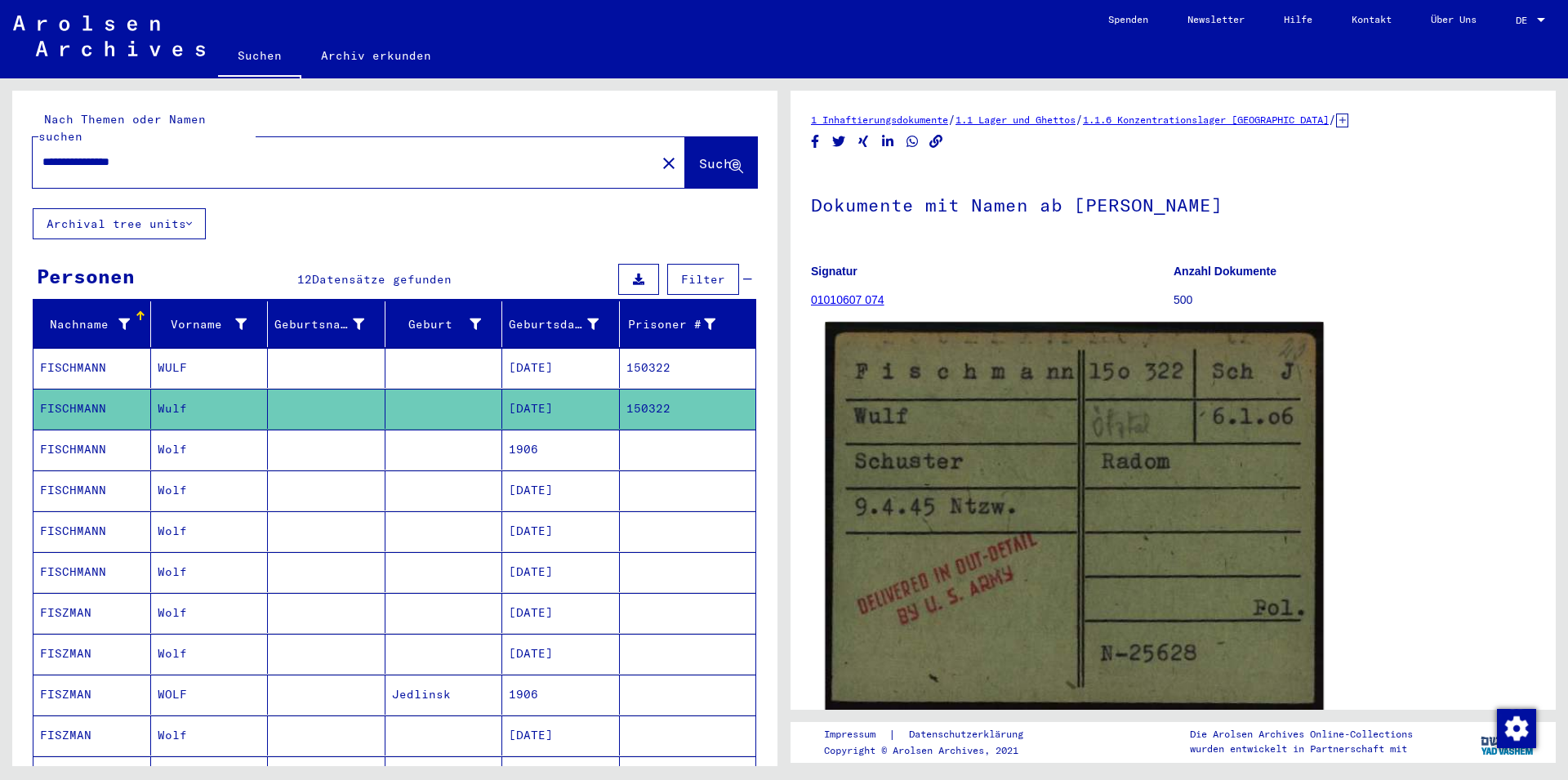
click at [1010, 587] on img at bounding box center [1073, 516] width 498 height 389
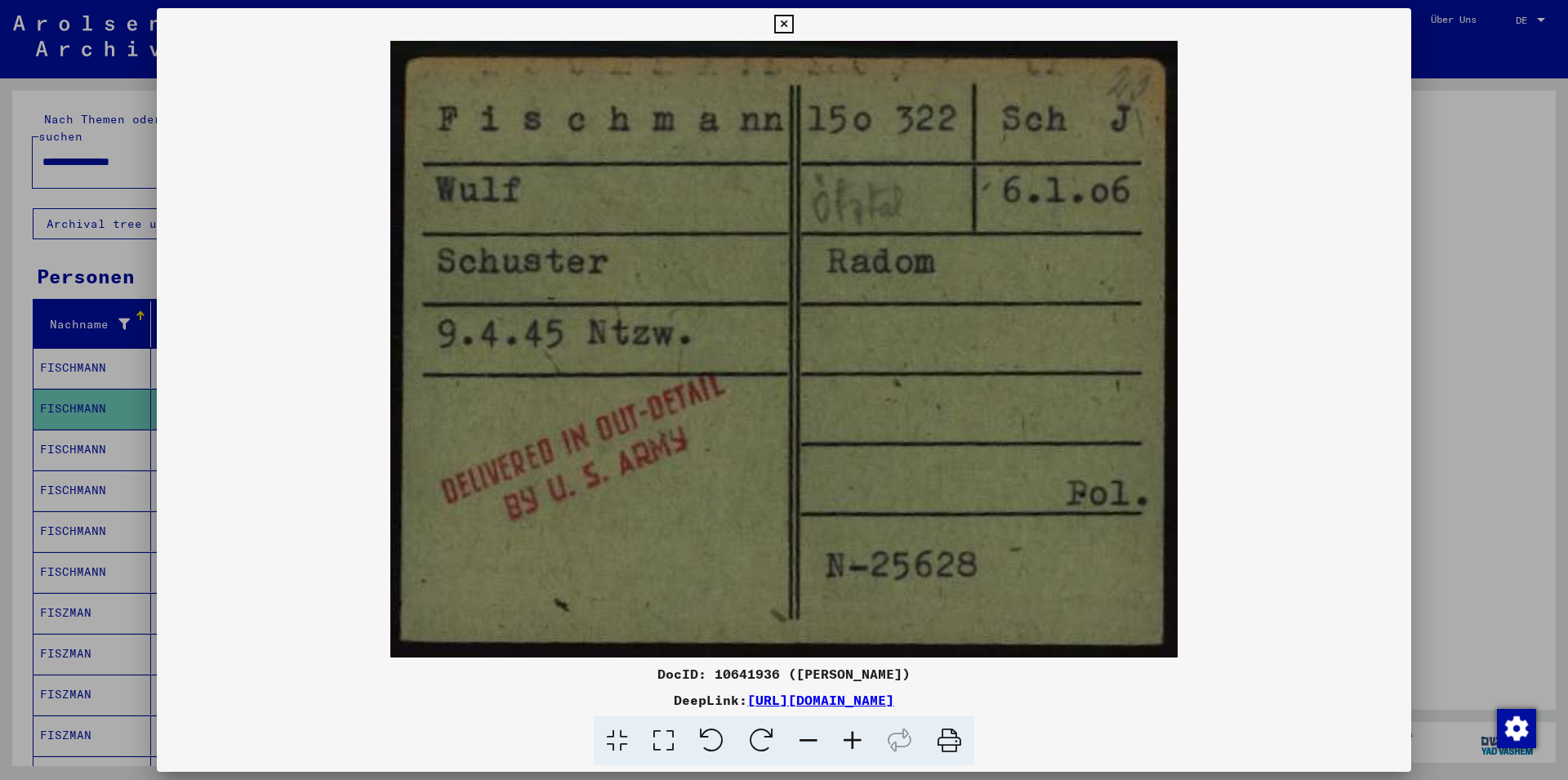
click at [945, 747] on icon at bounding box center [949, 741] width 49 height 49
click at [1459, 344] on div at bounding box center [784, 390] width 1568 height 780
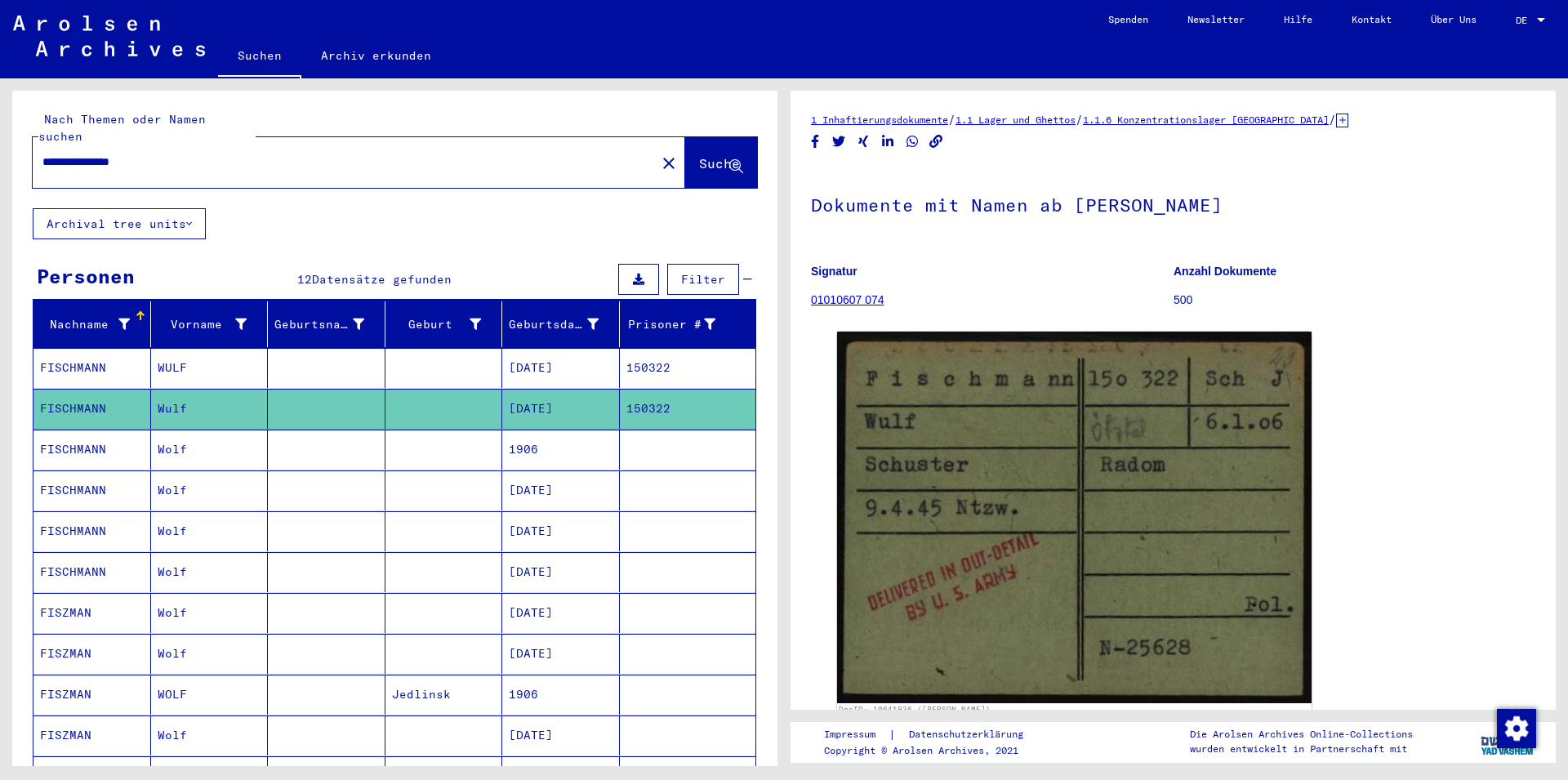
click at [476, 366] on mat-cell at bounding box center [444, 368] width 118 height 40
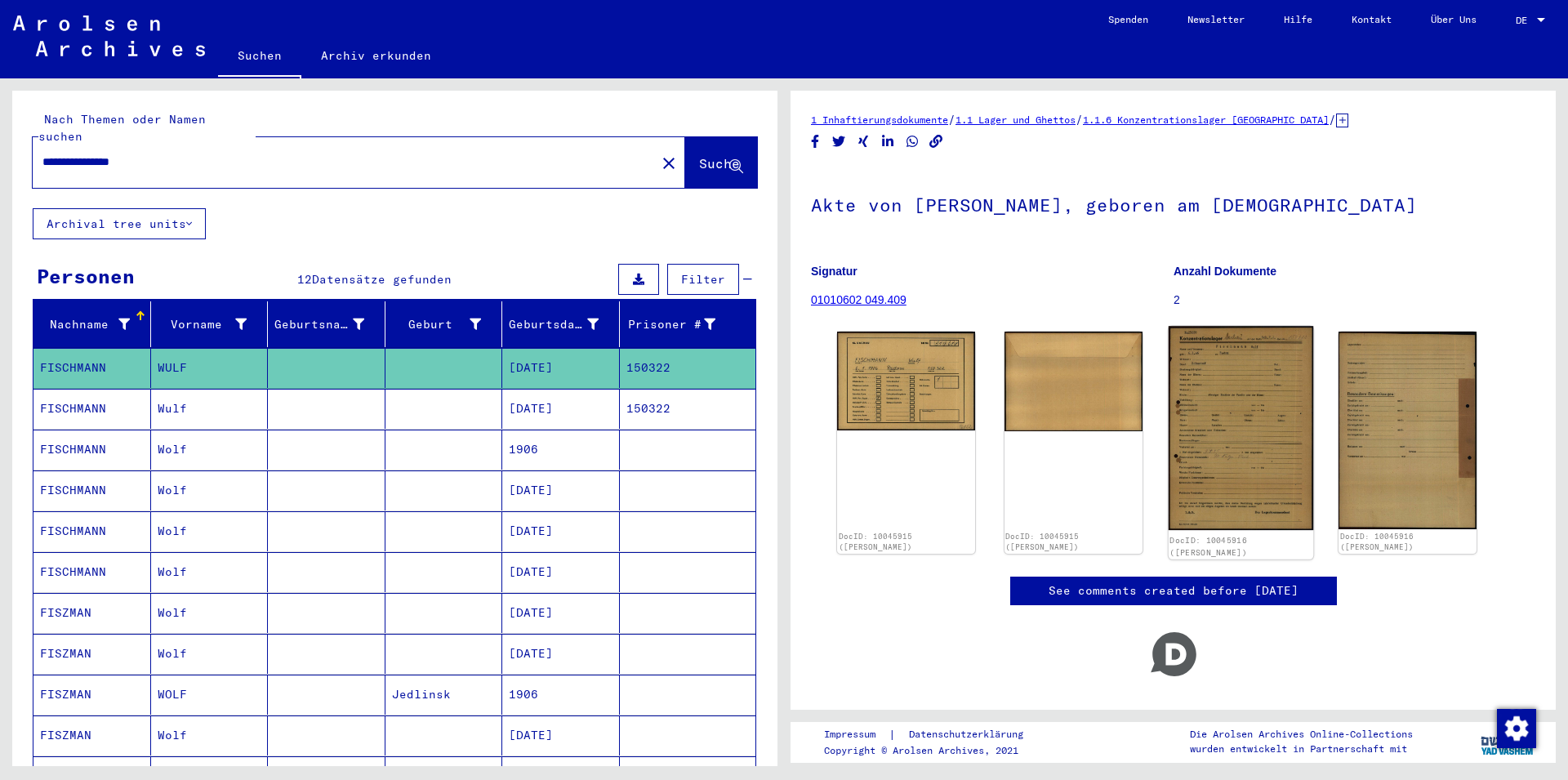
click at [1217, 417] on img at bounding box center [1240, 427] width 144 height 204
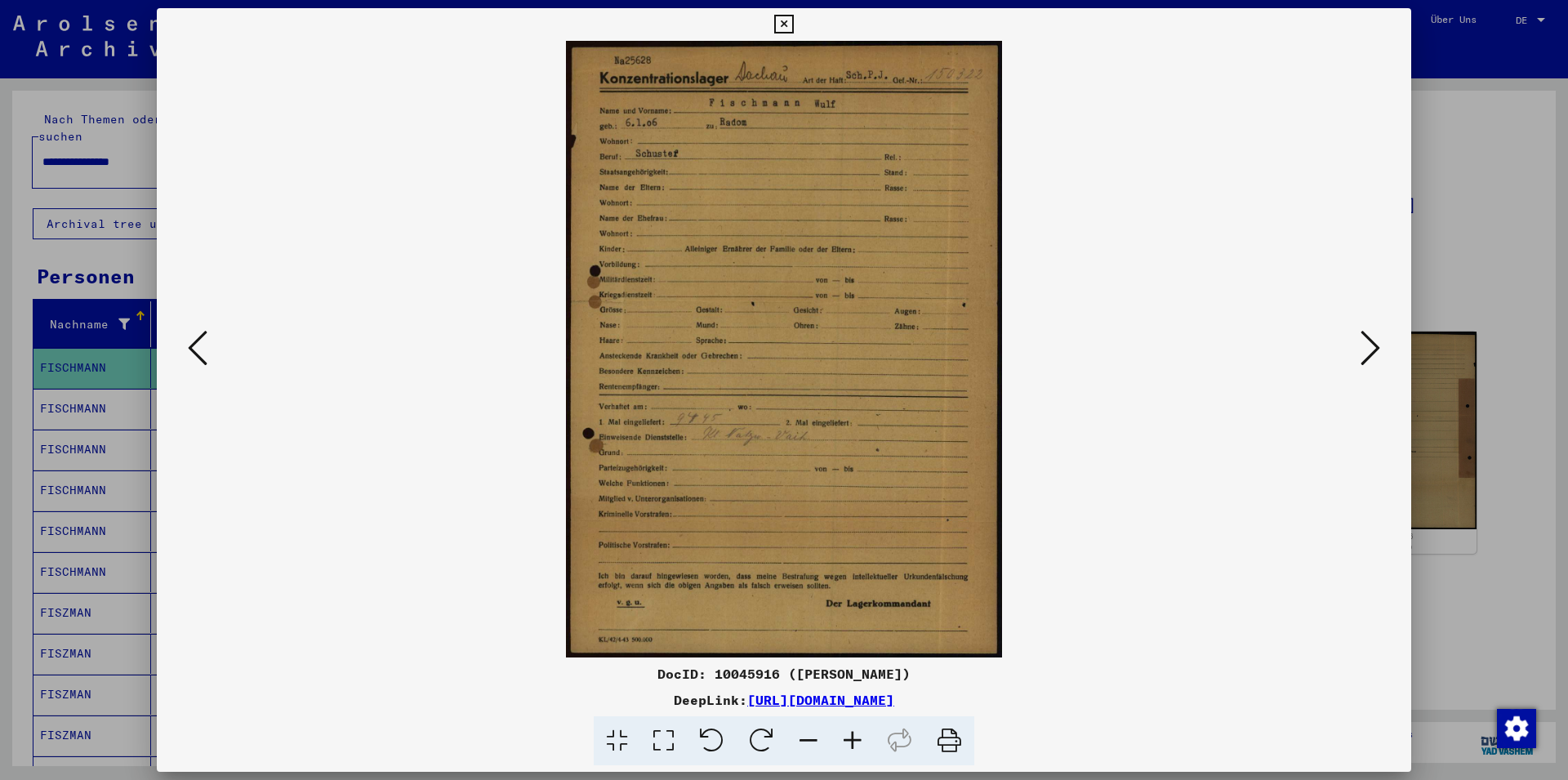
click at [1425, 178] on div at bounding box center [784, 390] width 1568 height 780
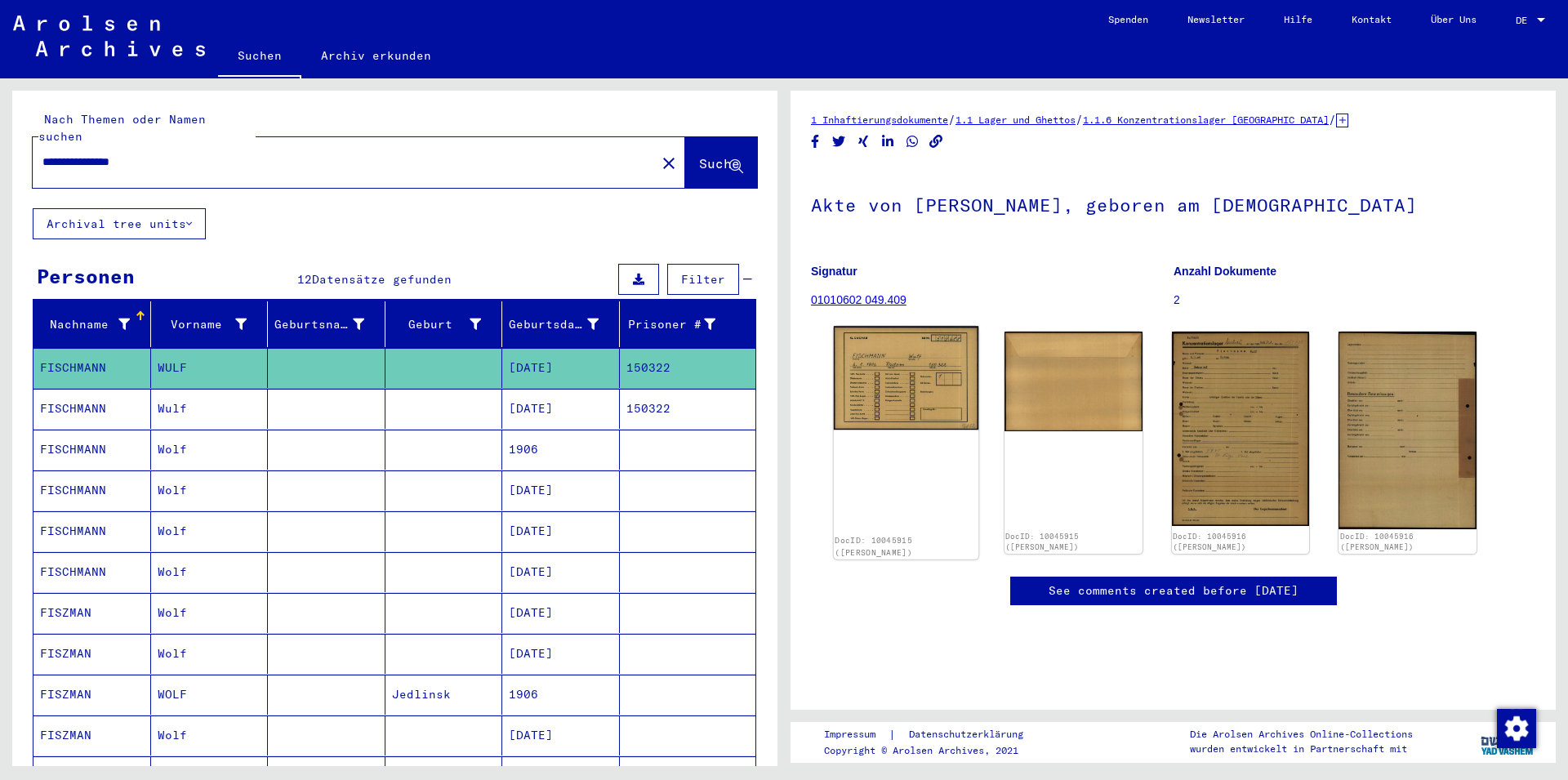
click at [960, 402] on img at bounding box center [905, 377] width 144 height 103
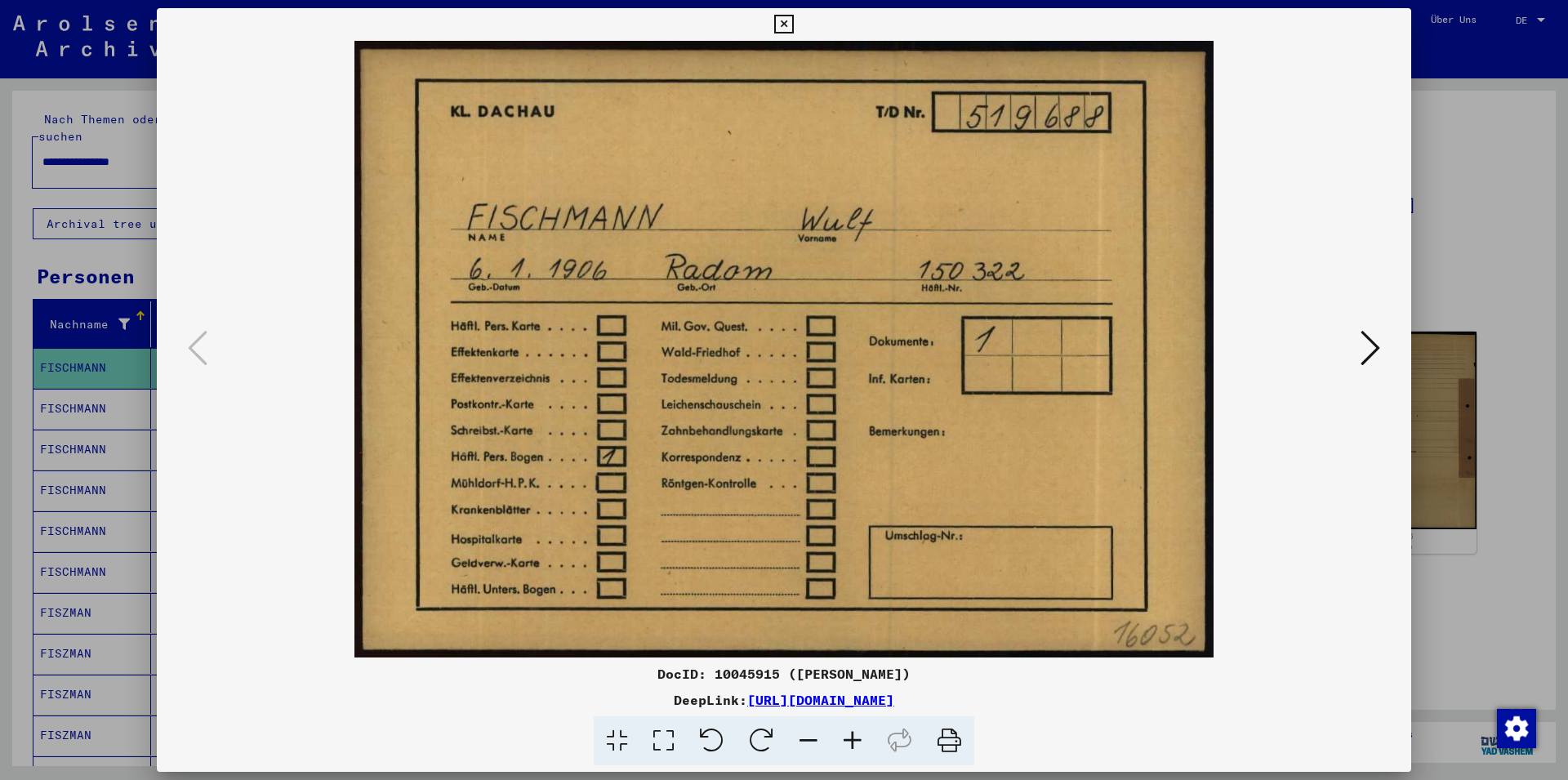
click at [1477, 269] on div at bounding box center [784, 390] width 1568 height 780
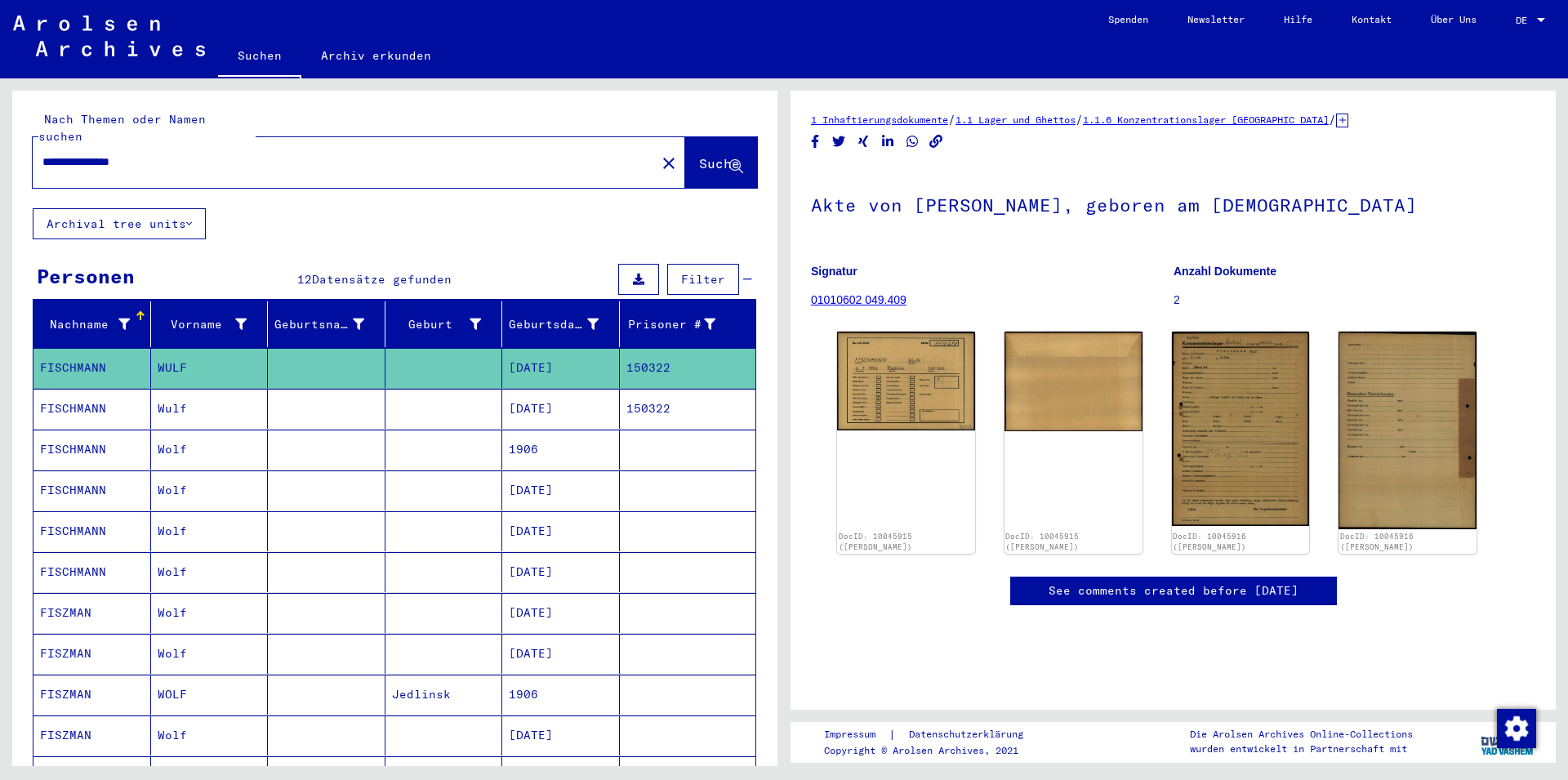
click at [545, 389] on mat-cell "[DATE]" at bounding box center [561, 409] width 118 height 40
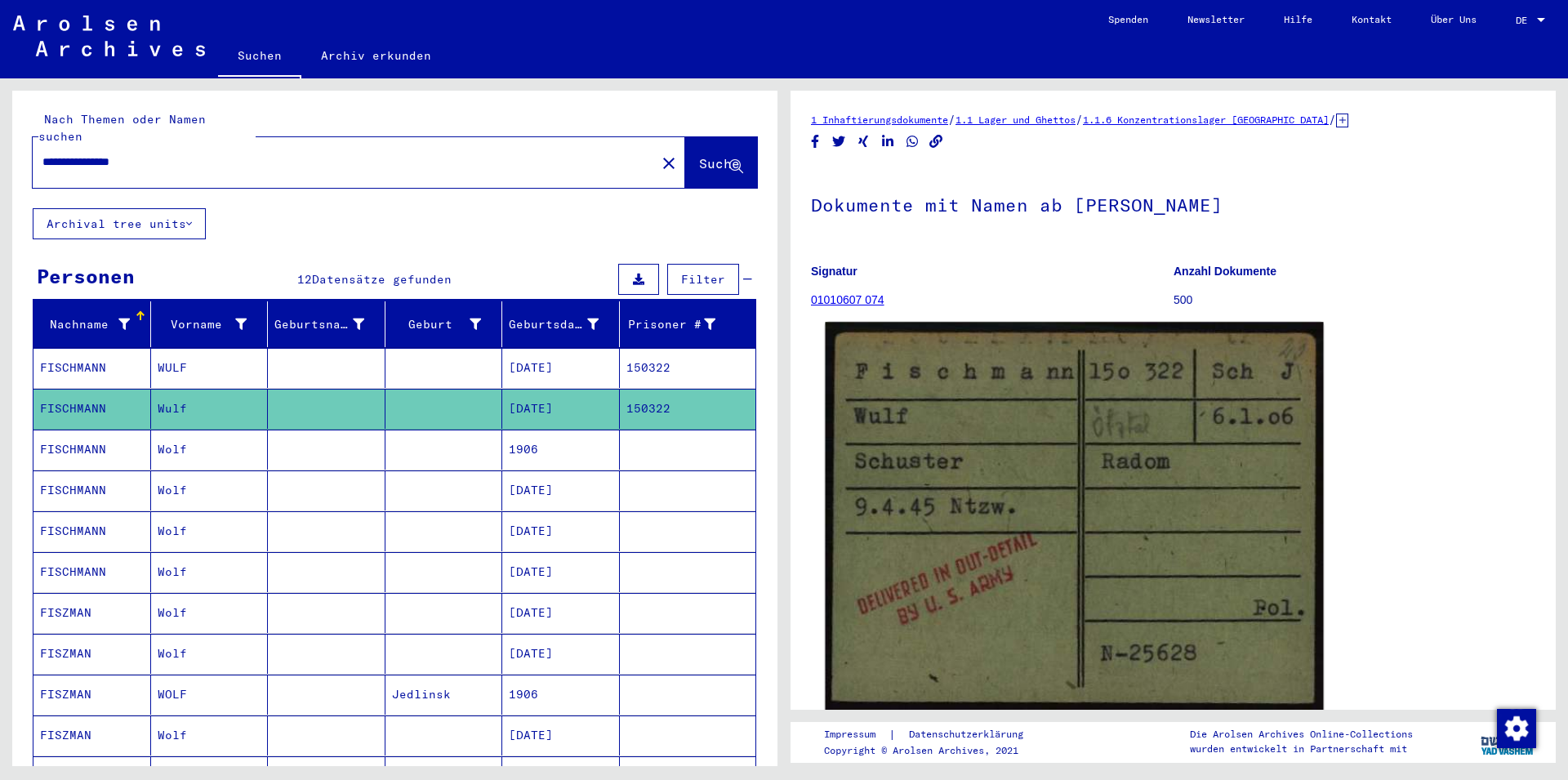
click at [974, 411] on img at bounding box center [1073, 516] width 498 height 389
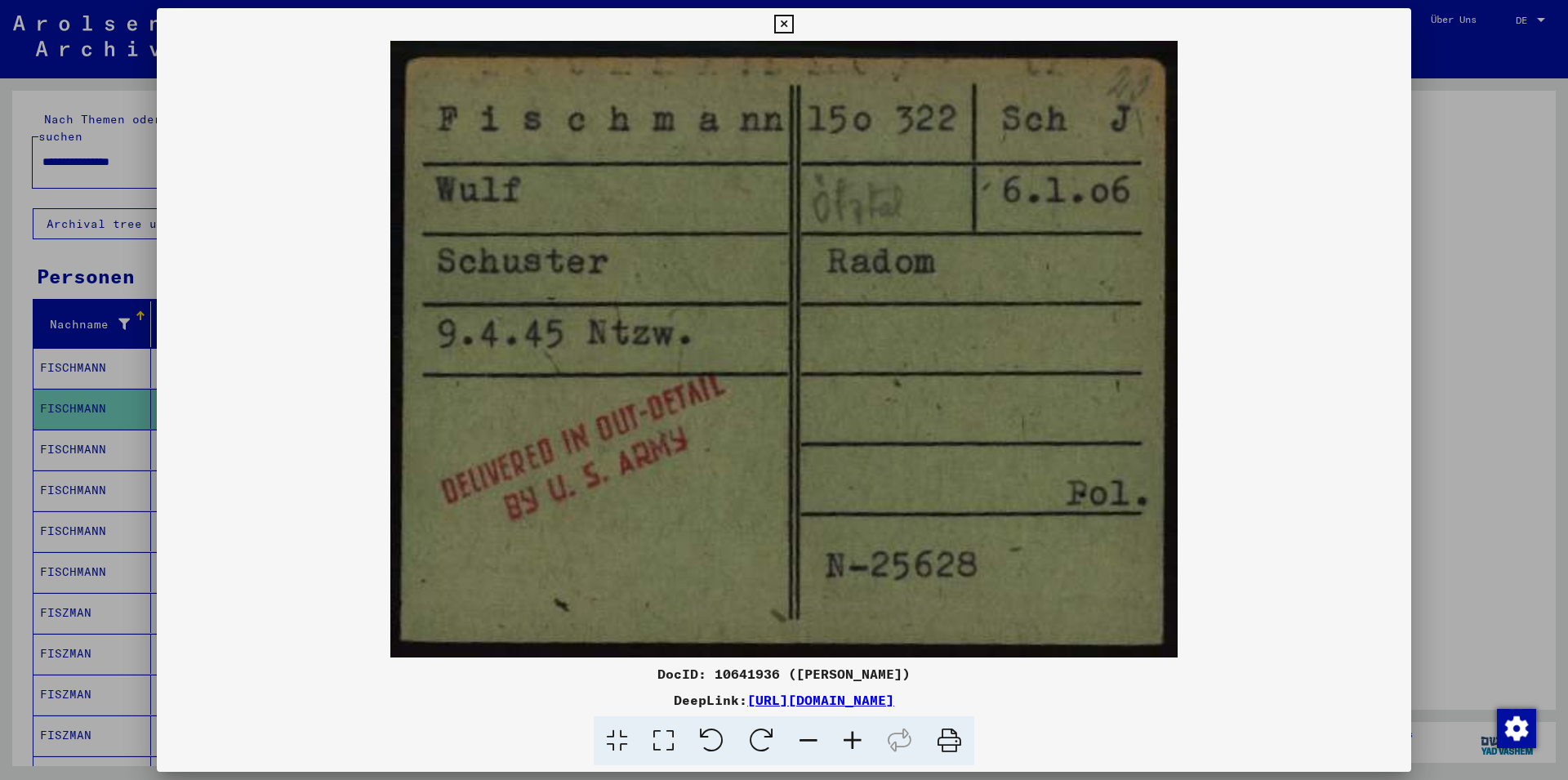
click at [940, 747] on icon at bounding box center [949, 741] width 49 height 49
click at [944, 745] on icon at bounding box center [949, 741] width 49 height 49
click at [956, 744] on icon at bounding box center [949, 741] width 49 height 49
click at [1281, 122] on img at bounding box center [784, 349] width 1255 height 617
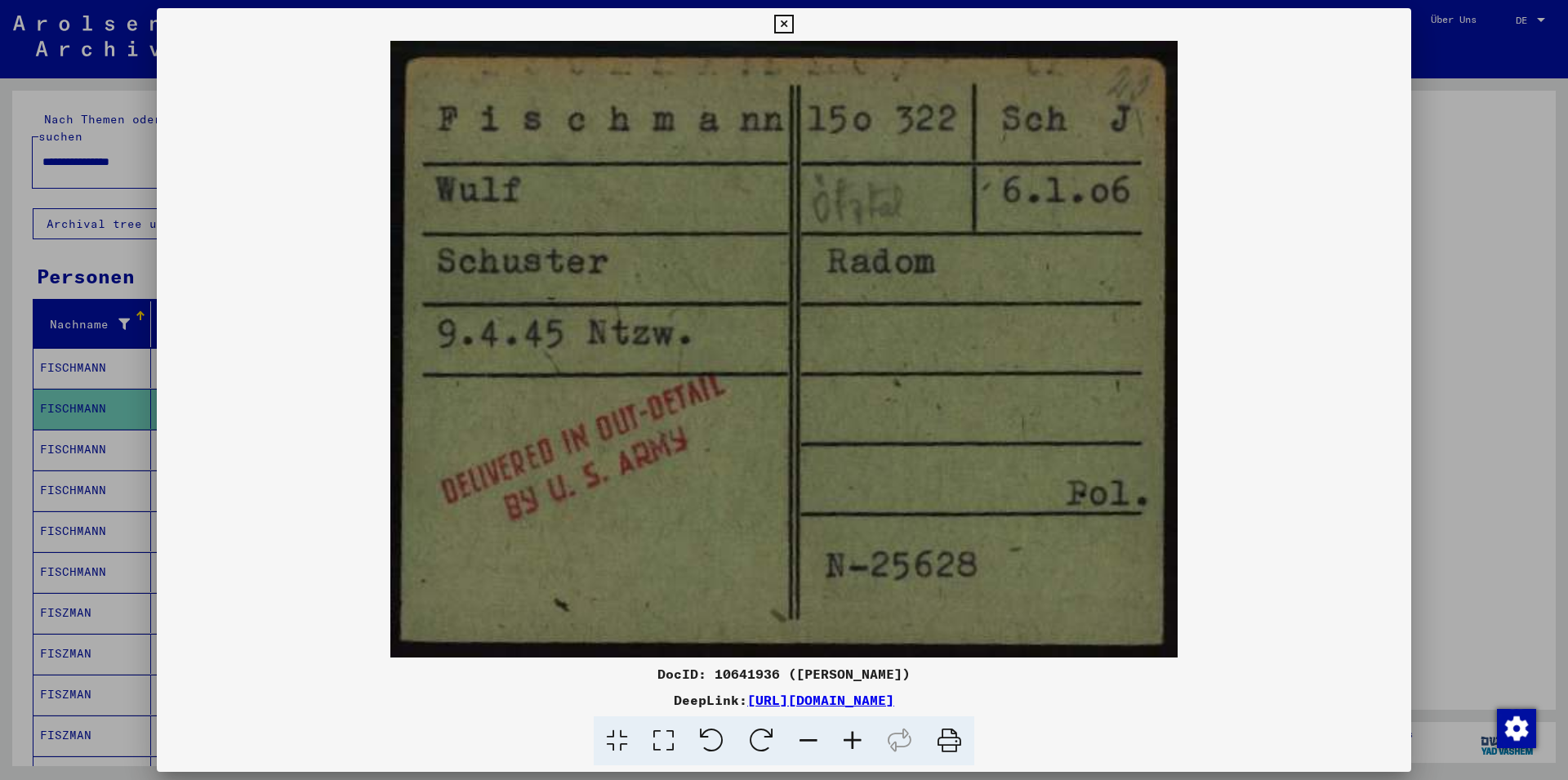
click at [793, 31] on icon at bounding box center [784, 24] width 19 height 20
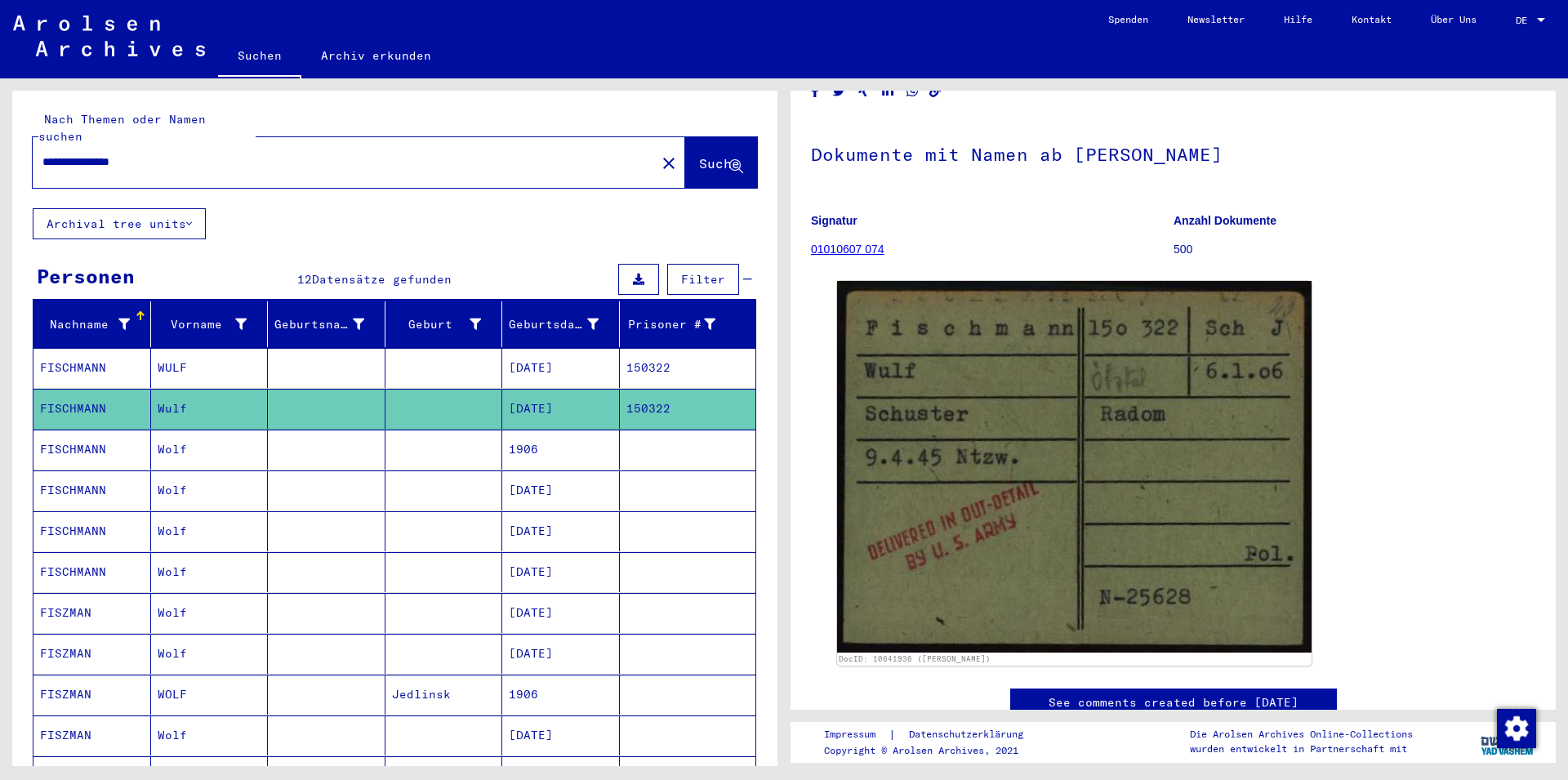
scroll to position [88, 0]
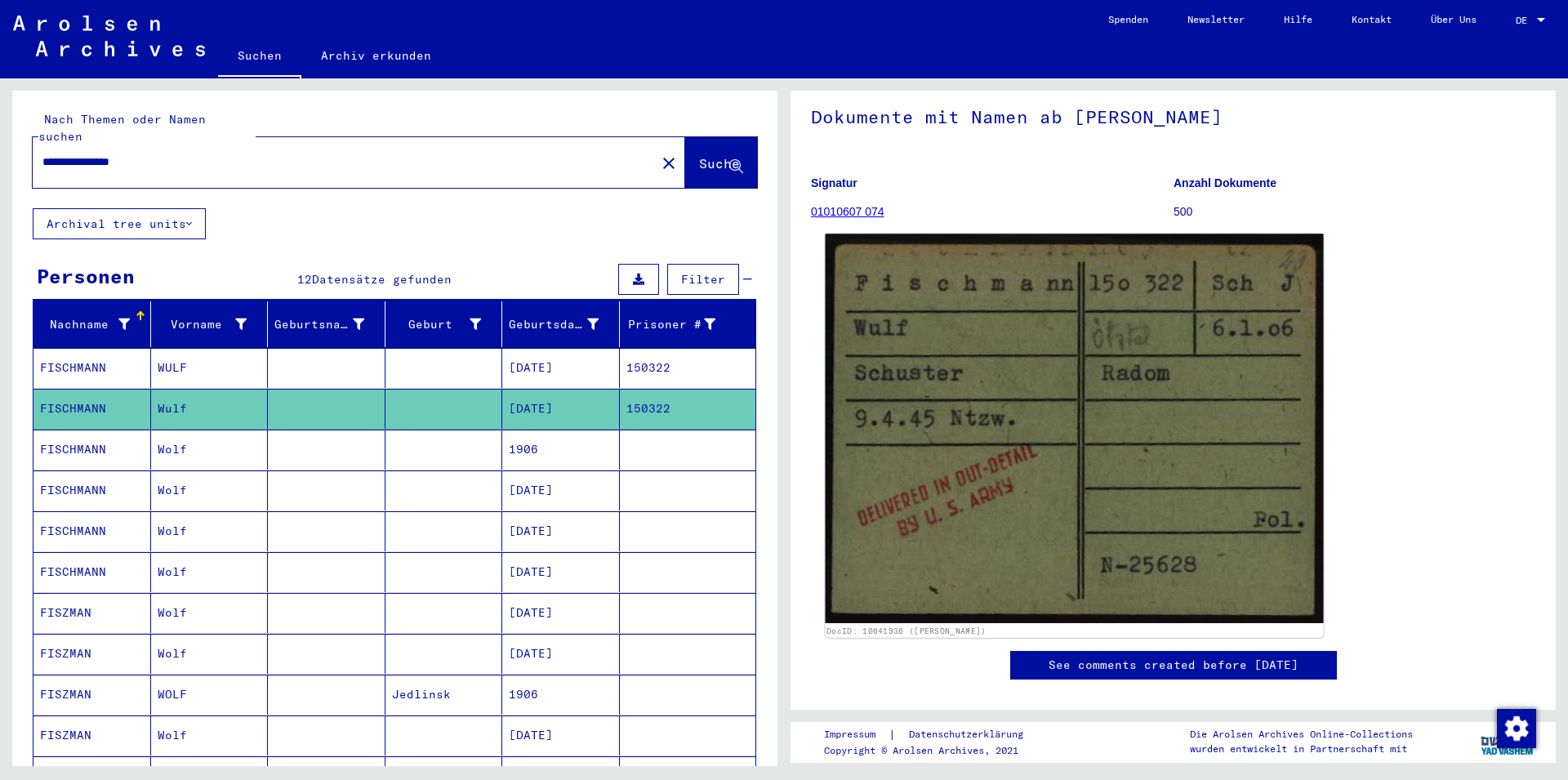
click at [1278, 298] on img at bounding box center [1073, 428] width 498 height 389
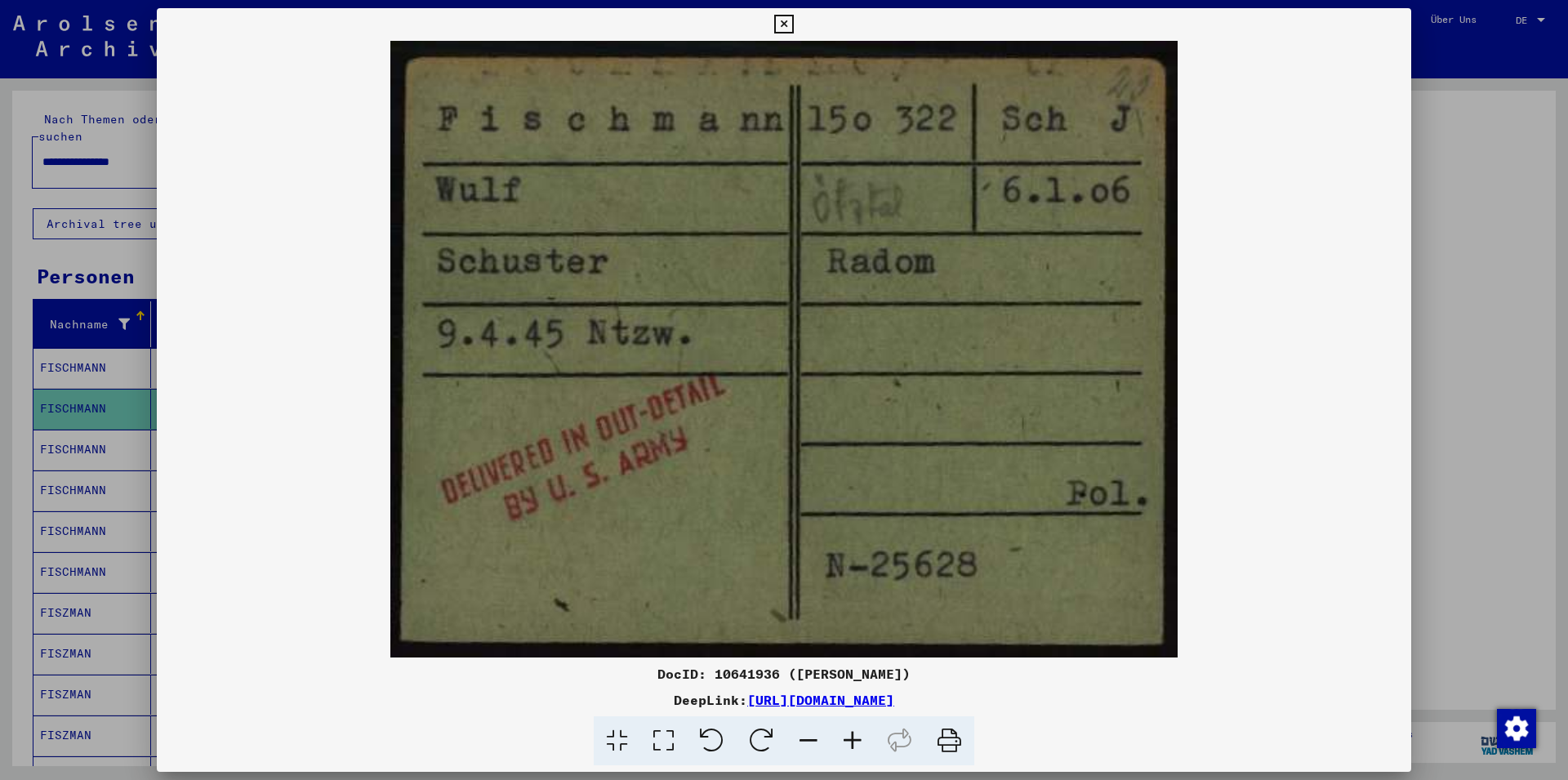
click at [1521, 224] on div at bounding box center [784, 390] width 1568 height 780
